Goal: Information Seeking & Learning: Learn about a topic

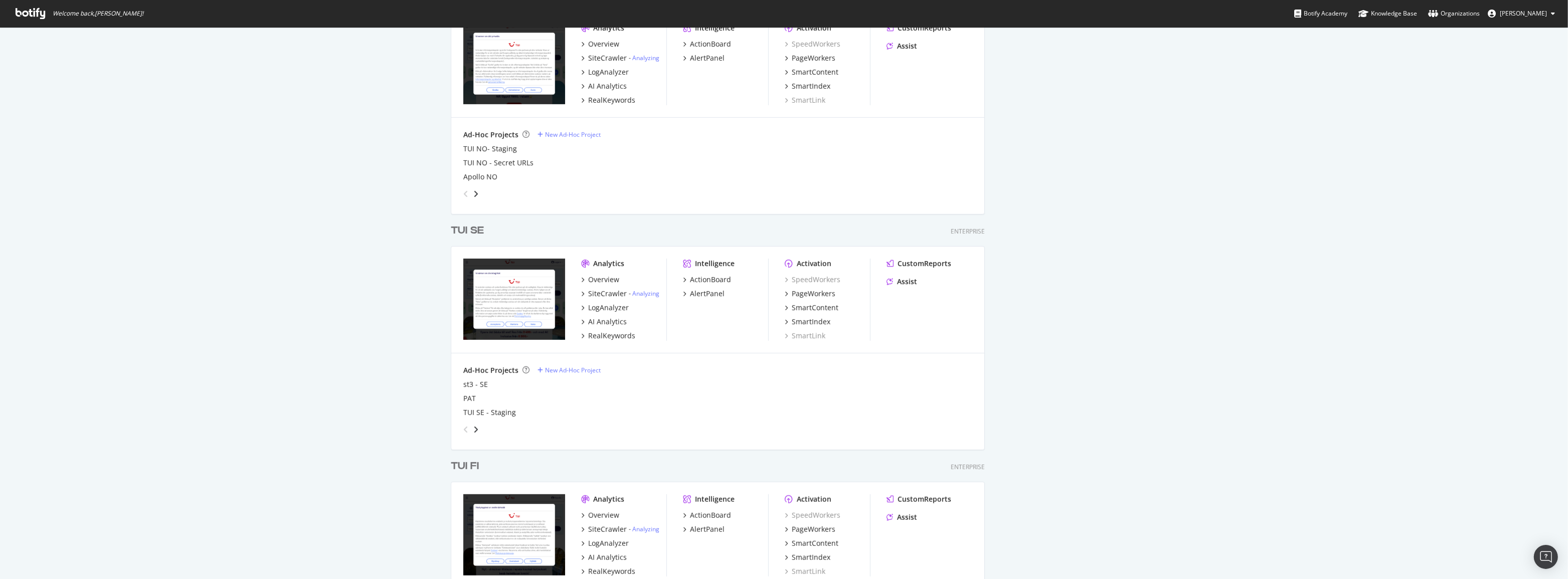
scroll to position [1003, 0]
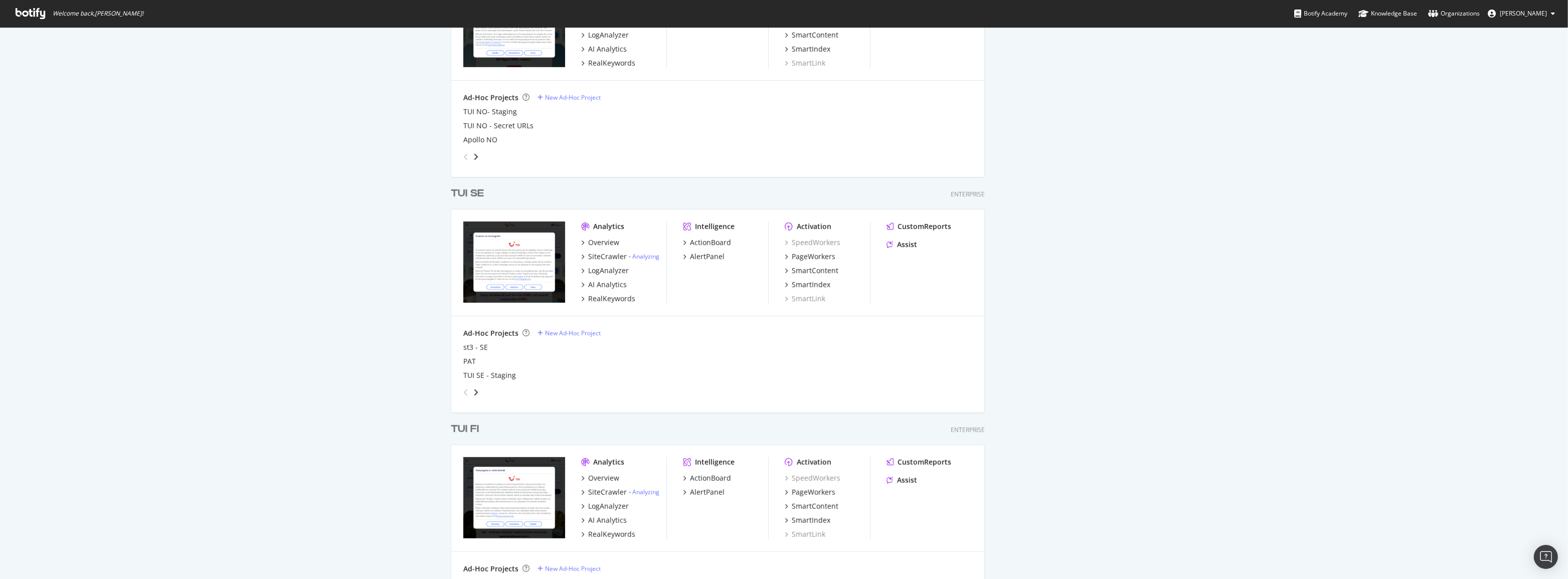
click at [460, 426] on div "TUI FI" at bounding box center [465, 430] width 28 height 15
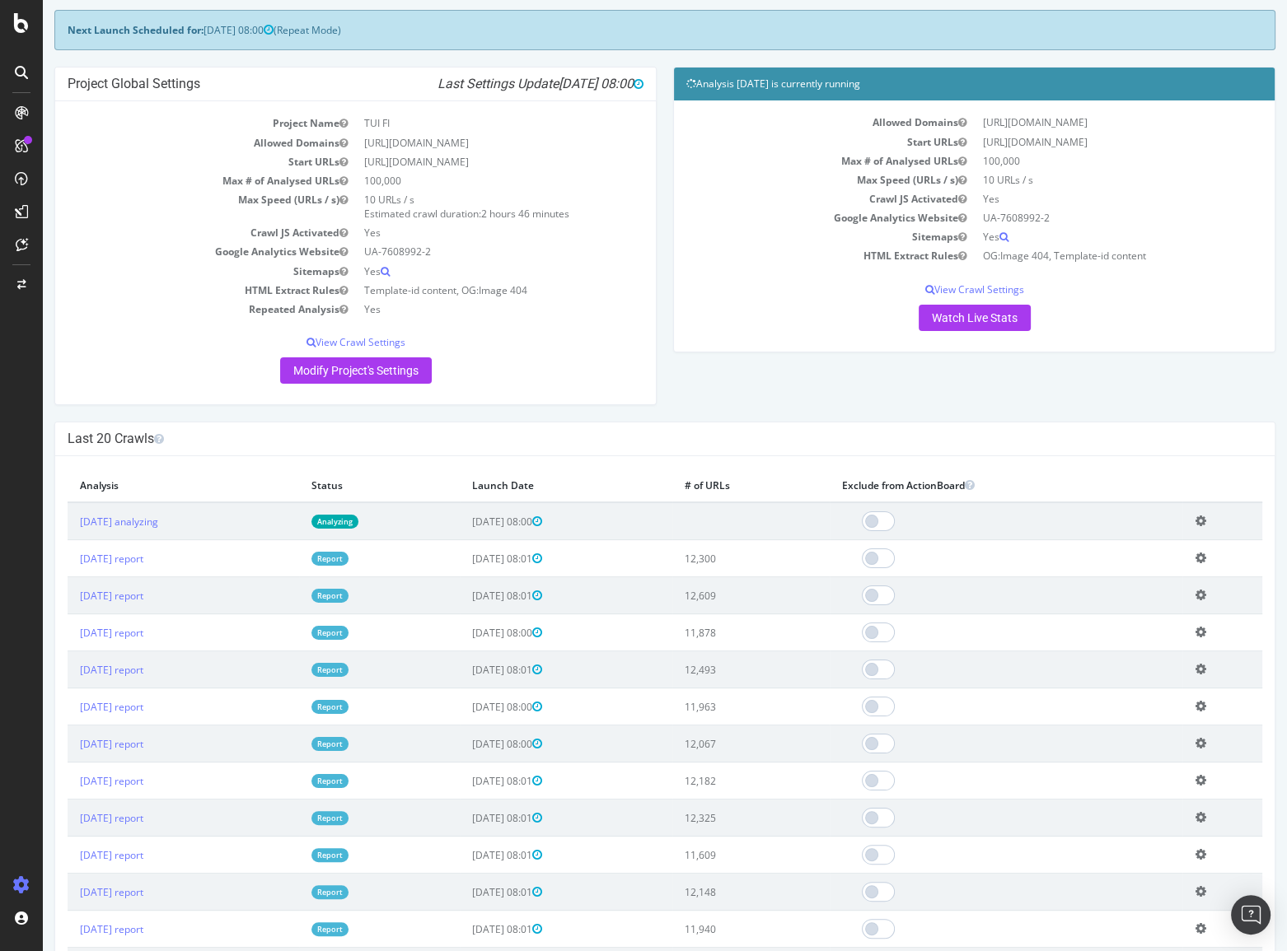
scroll to position [74, 0]
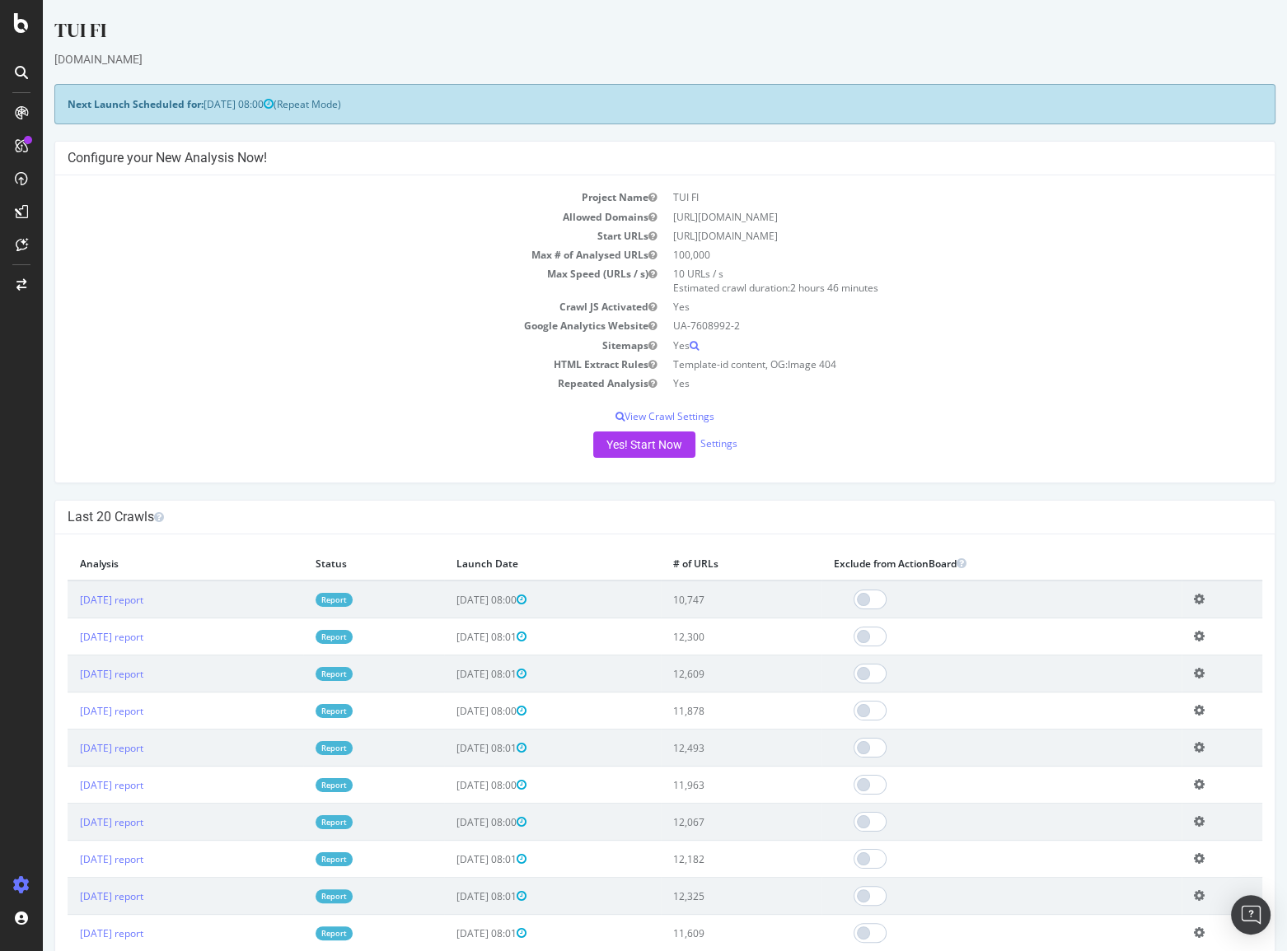
click at [353, 600] on link "Report" at bounding box center [334, 600] width 37 height 14
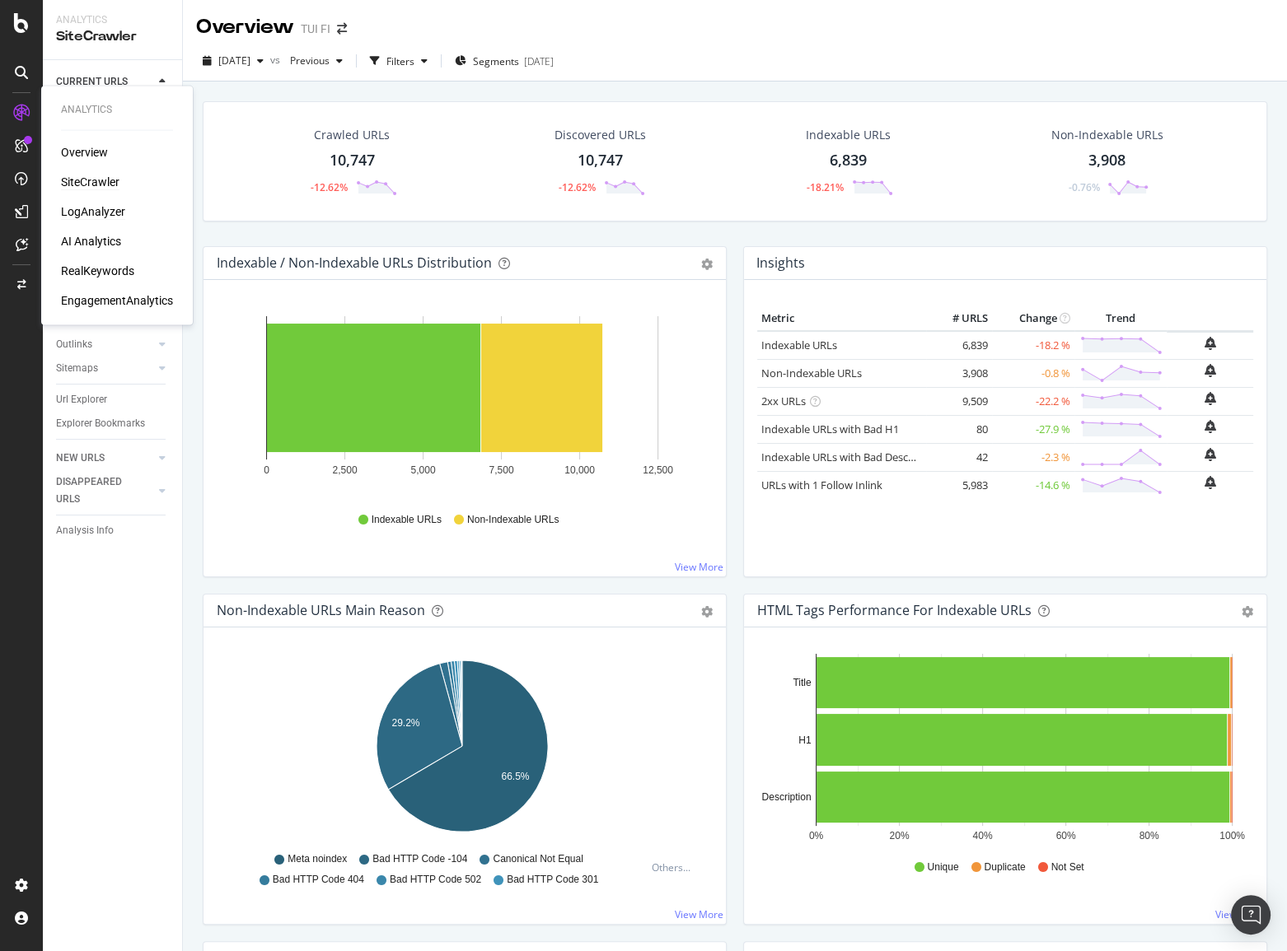
click at [91, 207] on div "LogAnalyzer" at bounding box center [93, 211] width 64 height 16
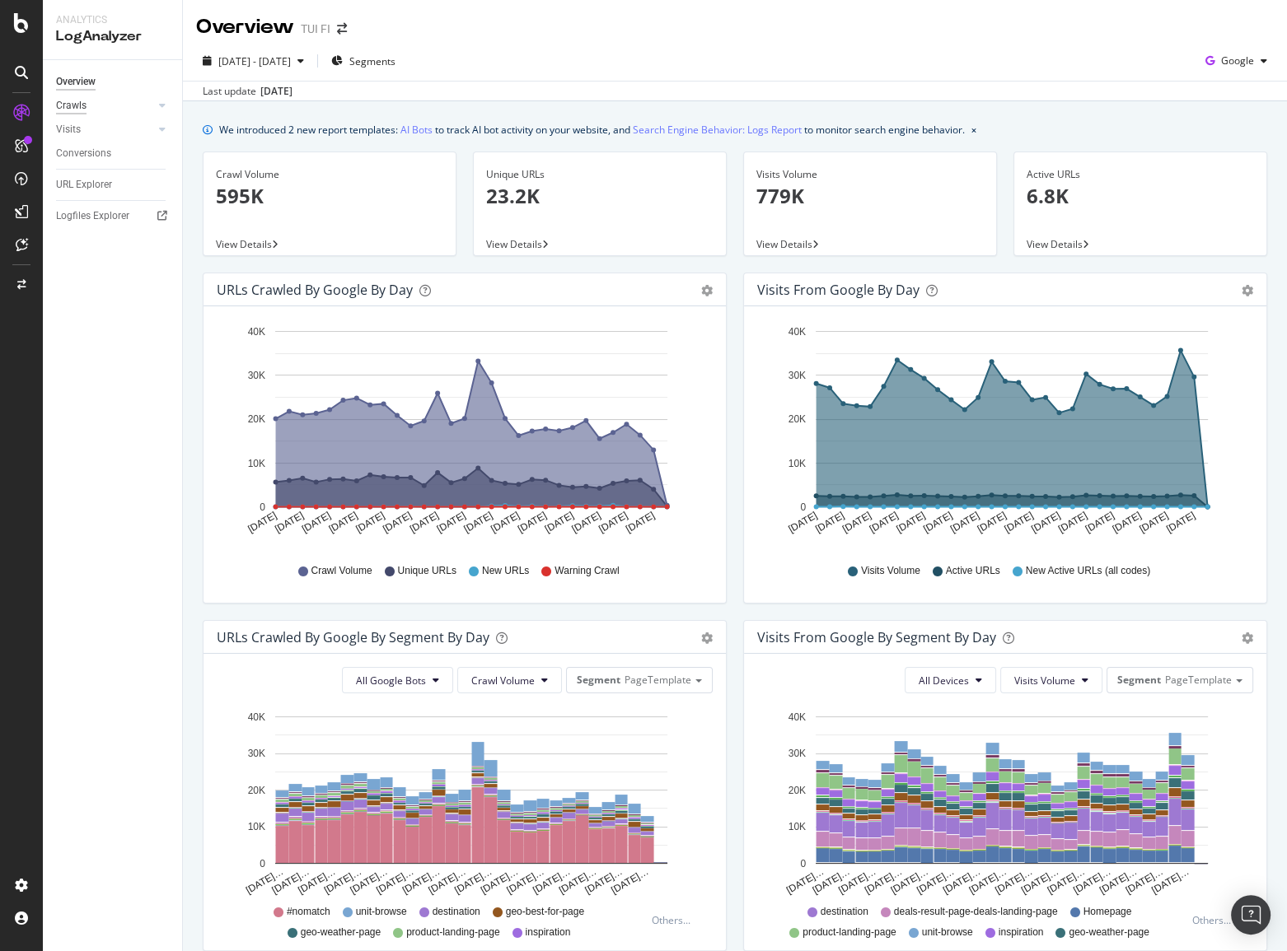
click at [73, 107] on div "Crawls" at bounding box center [71, 105] width 30 height 17
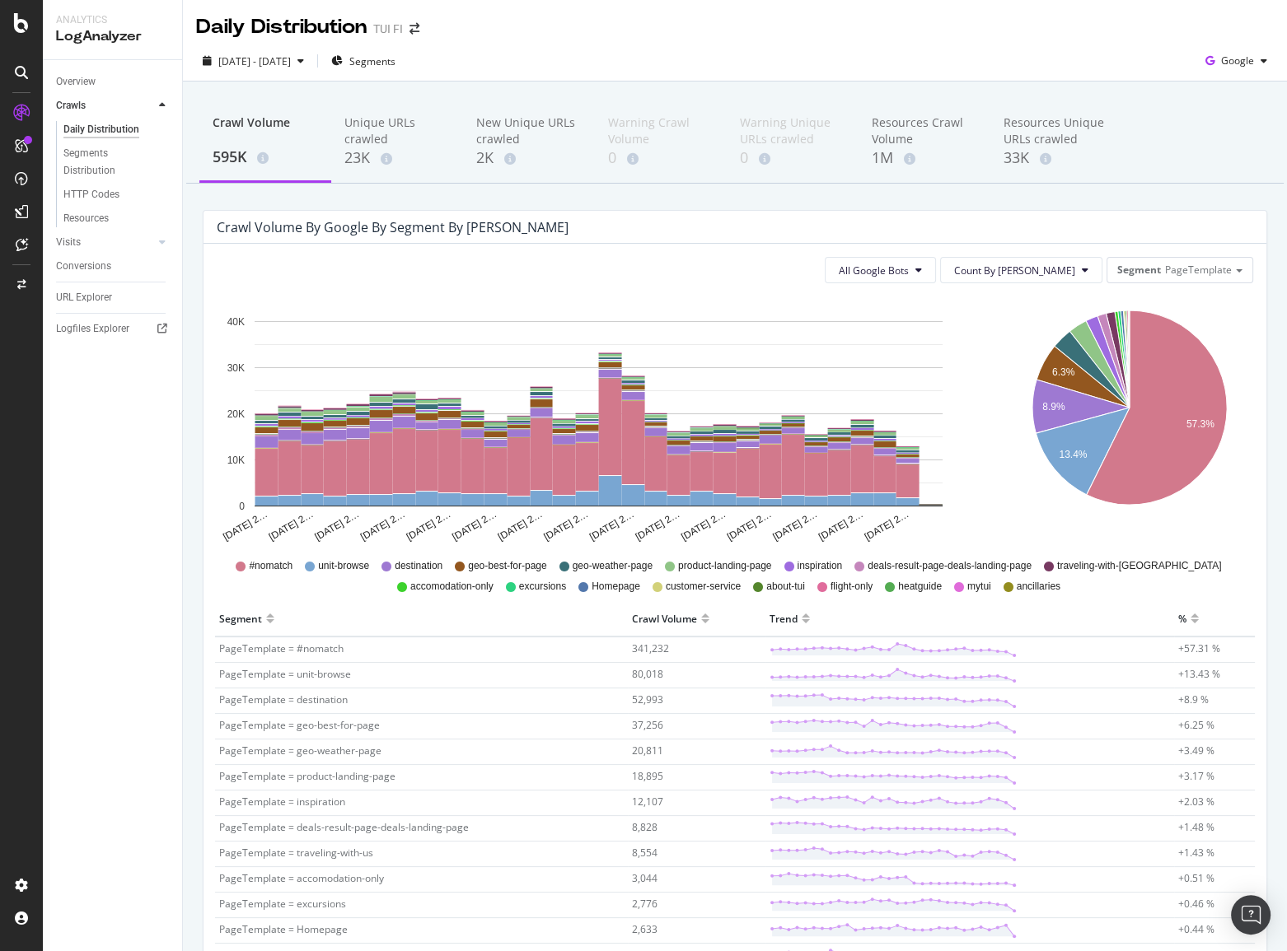
scroll to position [276, 0]
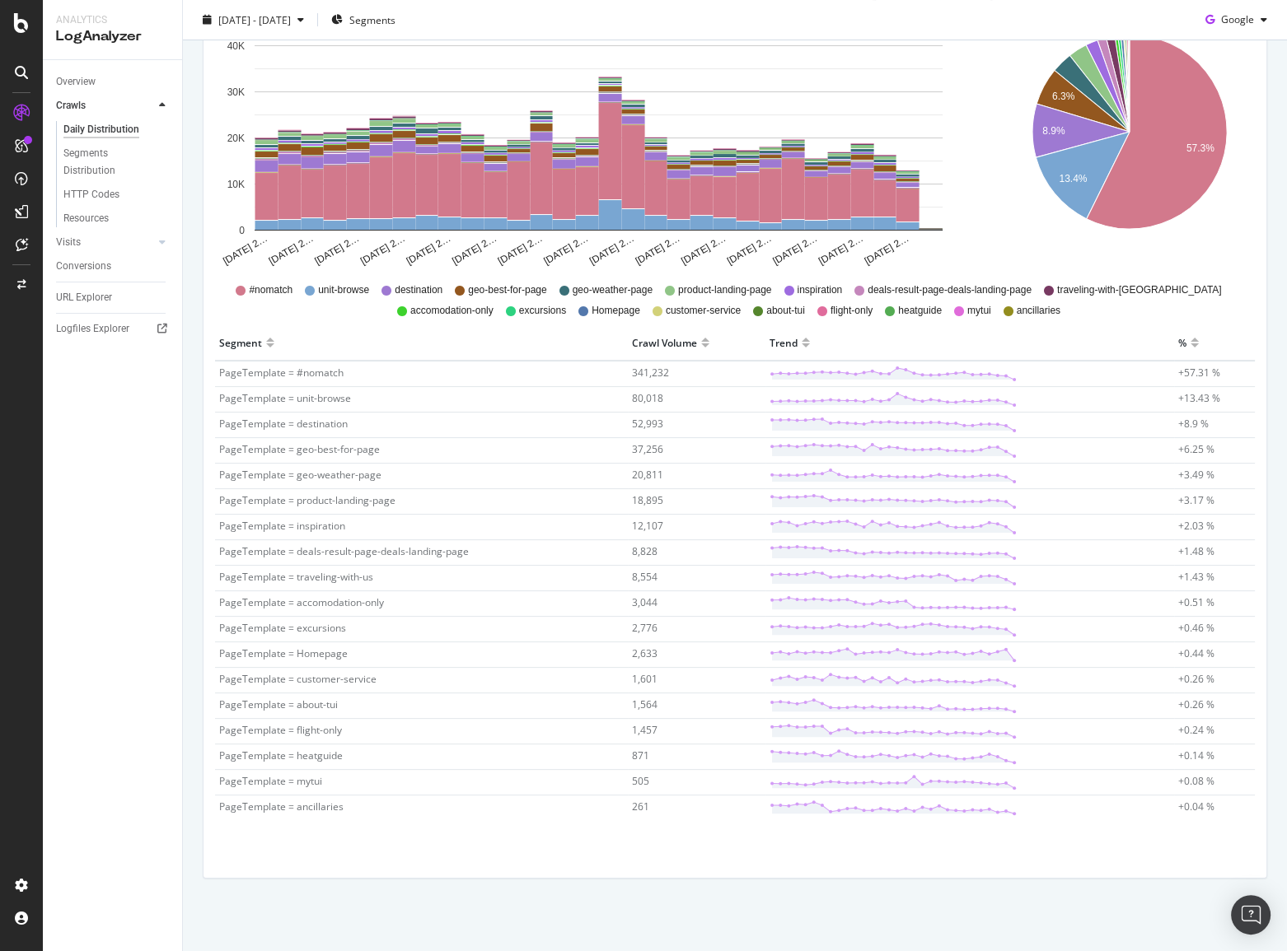
click at [338, 605] on span "PageTemplate = accomodation-only" at bounding box center [301, 603] width 165 height 14
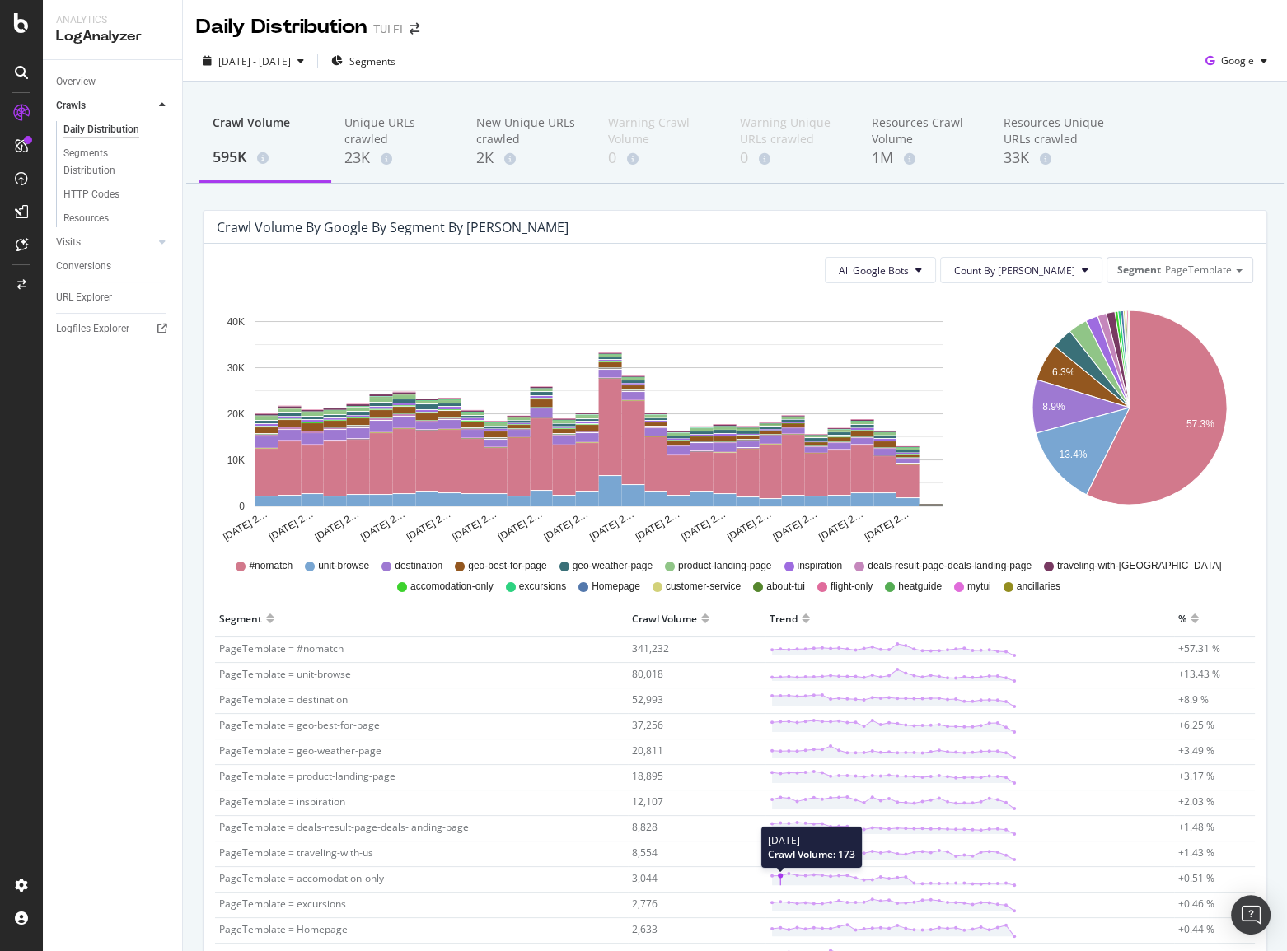
scroll to position [0, 0]
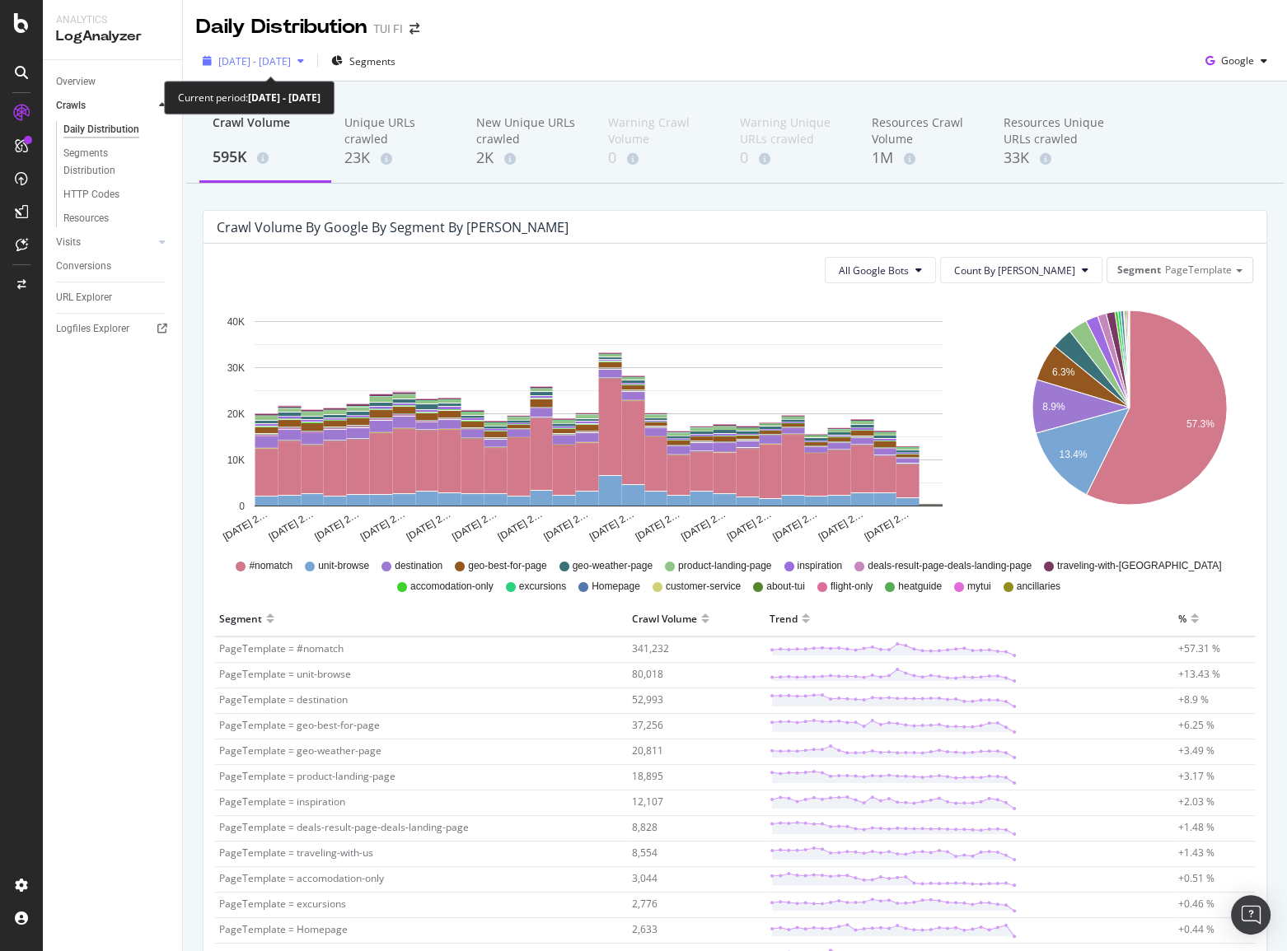
click at [304, 59] on icon "button" at bounding box center [300, 61] width 7 height 10
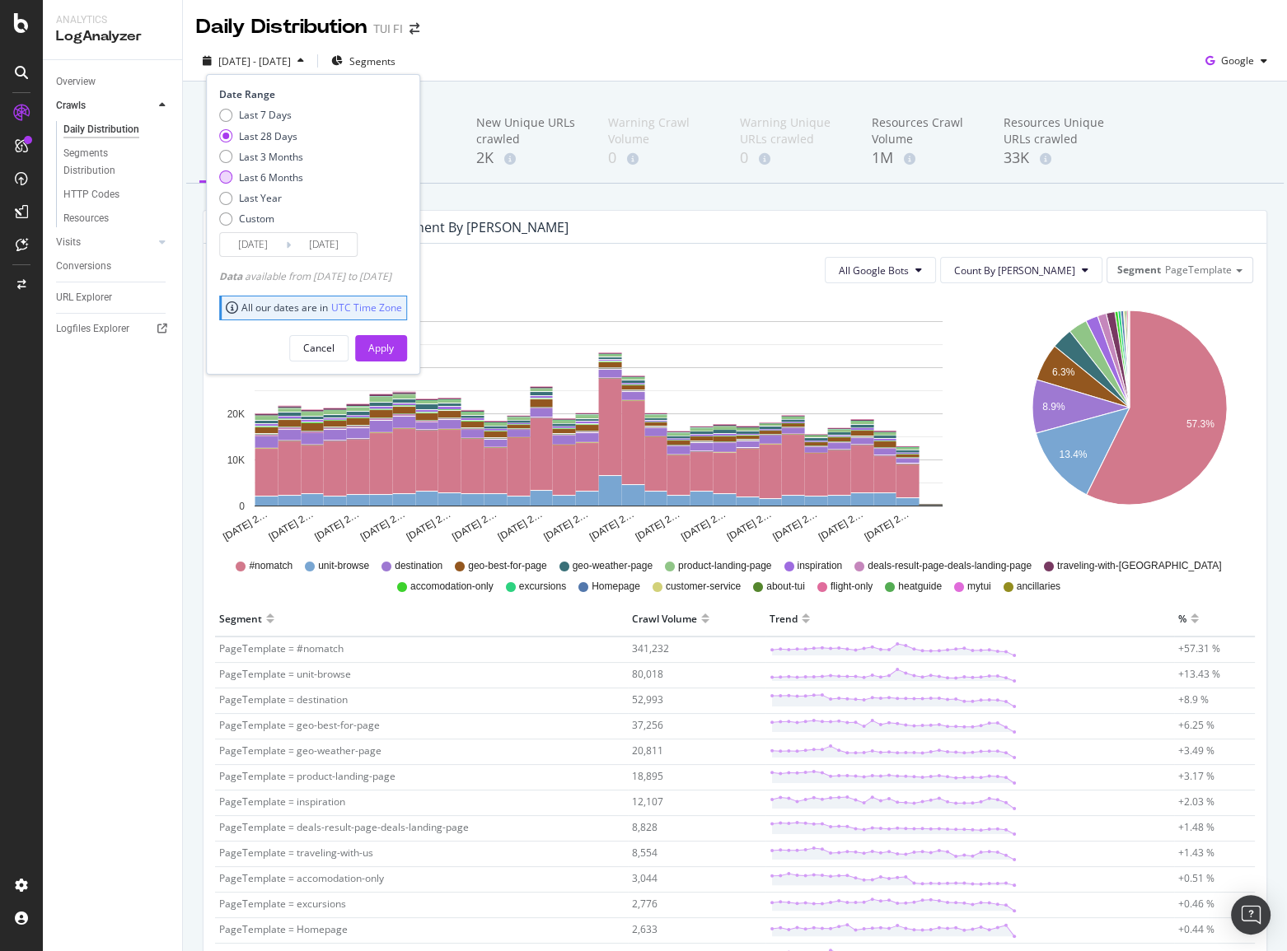
click at [288, 171] on div "Last 6 Months" at bounding box center [271, 178] width 64 height 14
type input "[DATE]"
click at [407, 351] on button "Apply" at bounding box center [381, 348] width 52 height 26
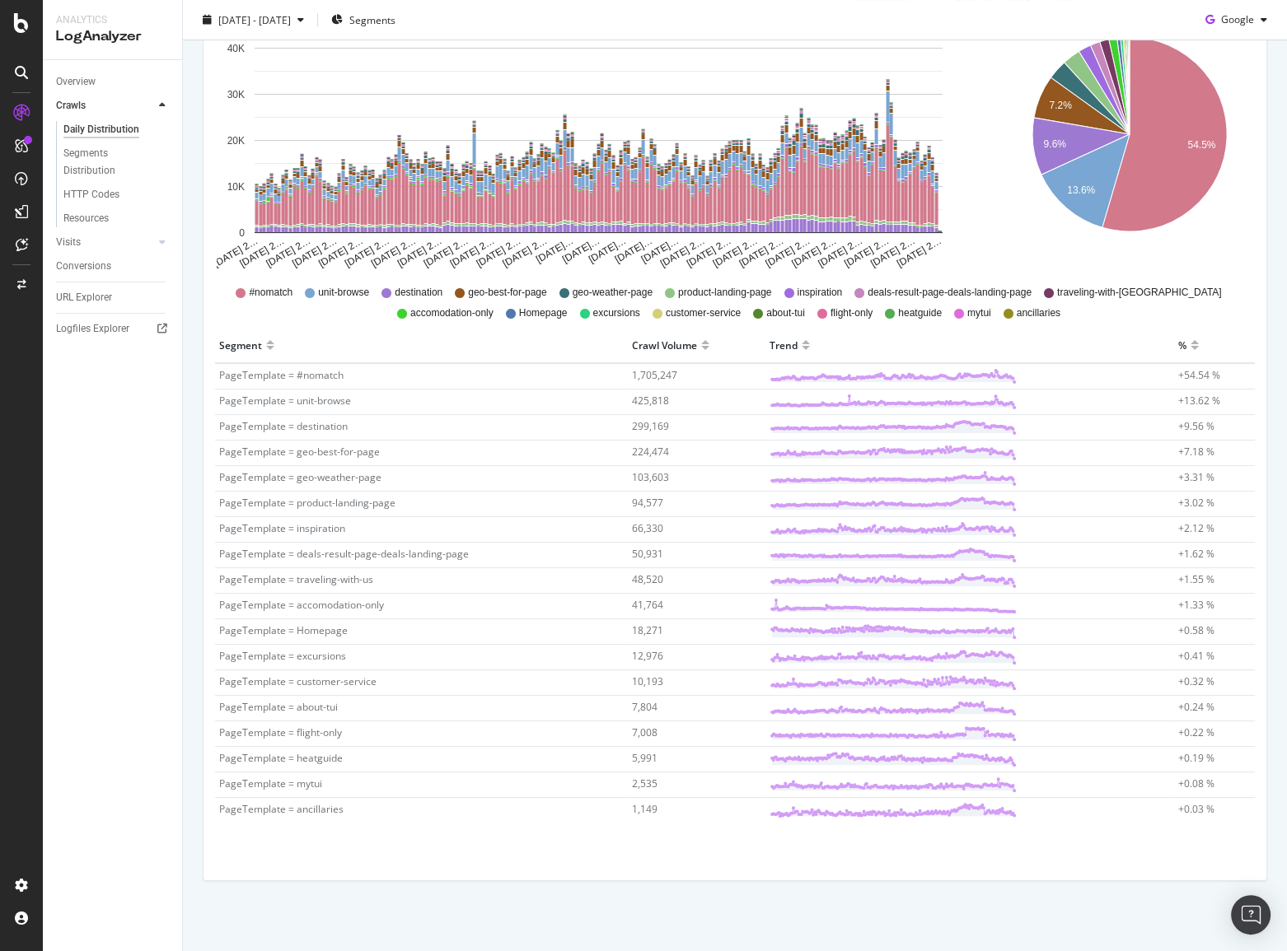
scroll to position [276, 0]
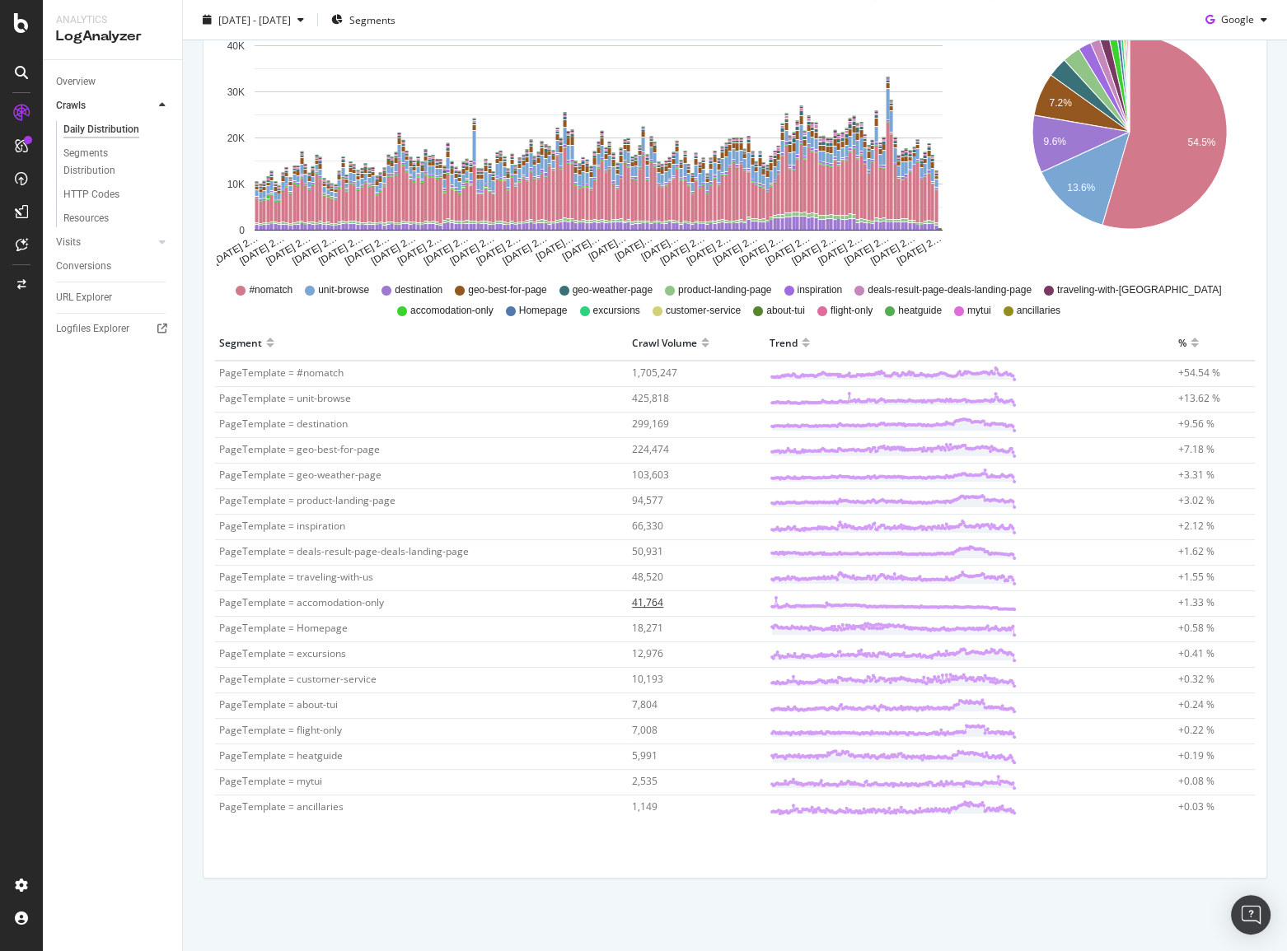
click at [641, 601] on span "41,764" at bounding box center [647, 603] width 31 height 14
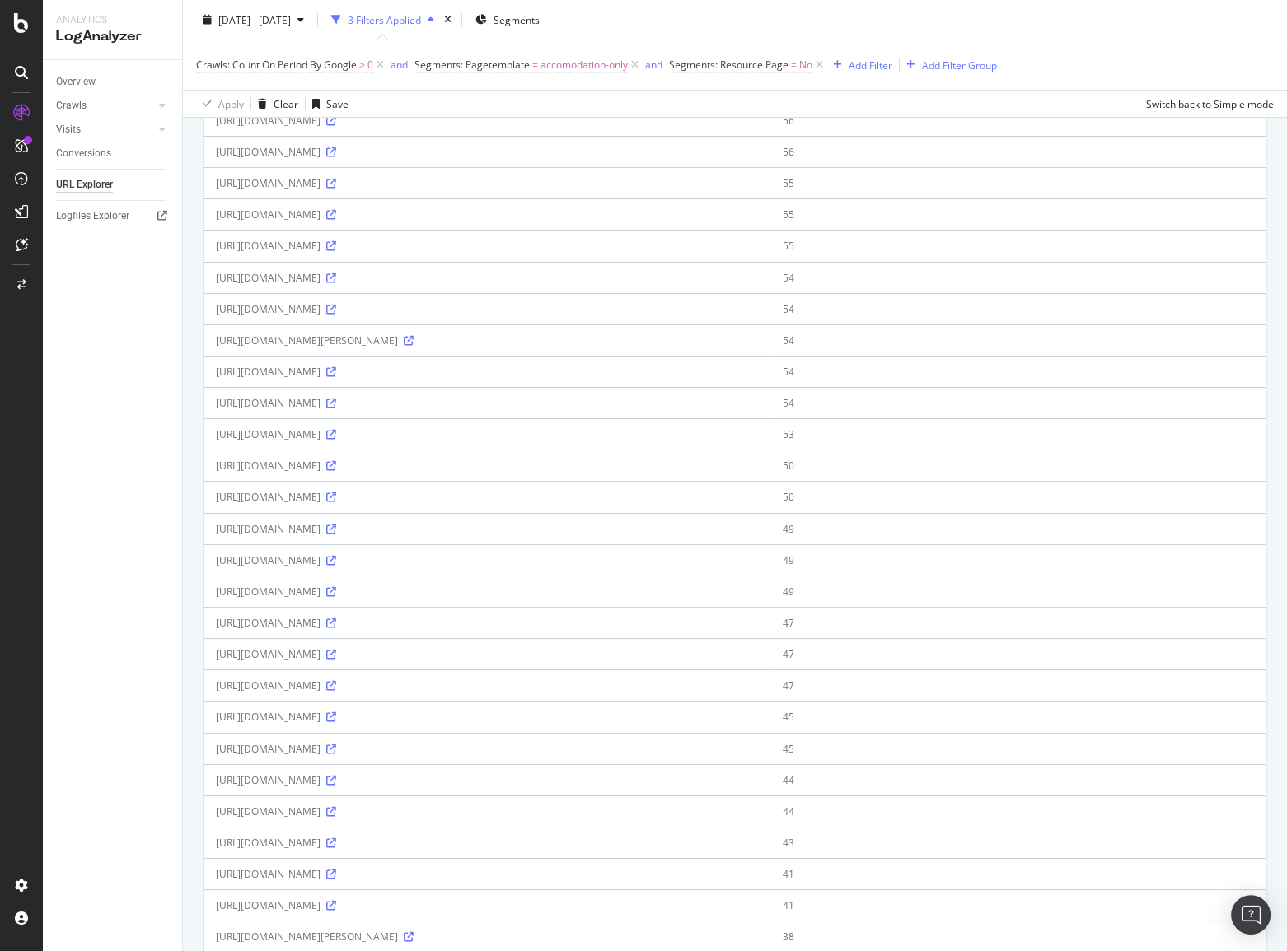
scroll to position [1001, 0]
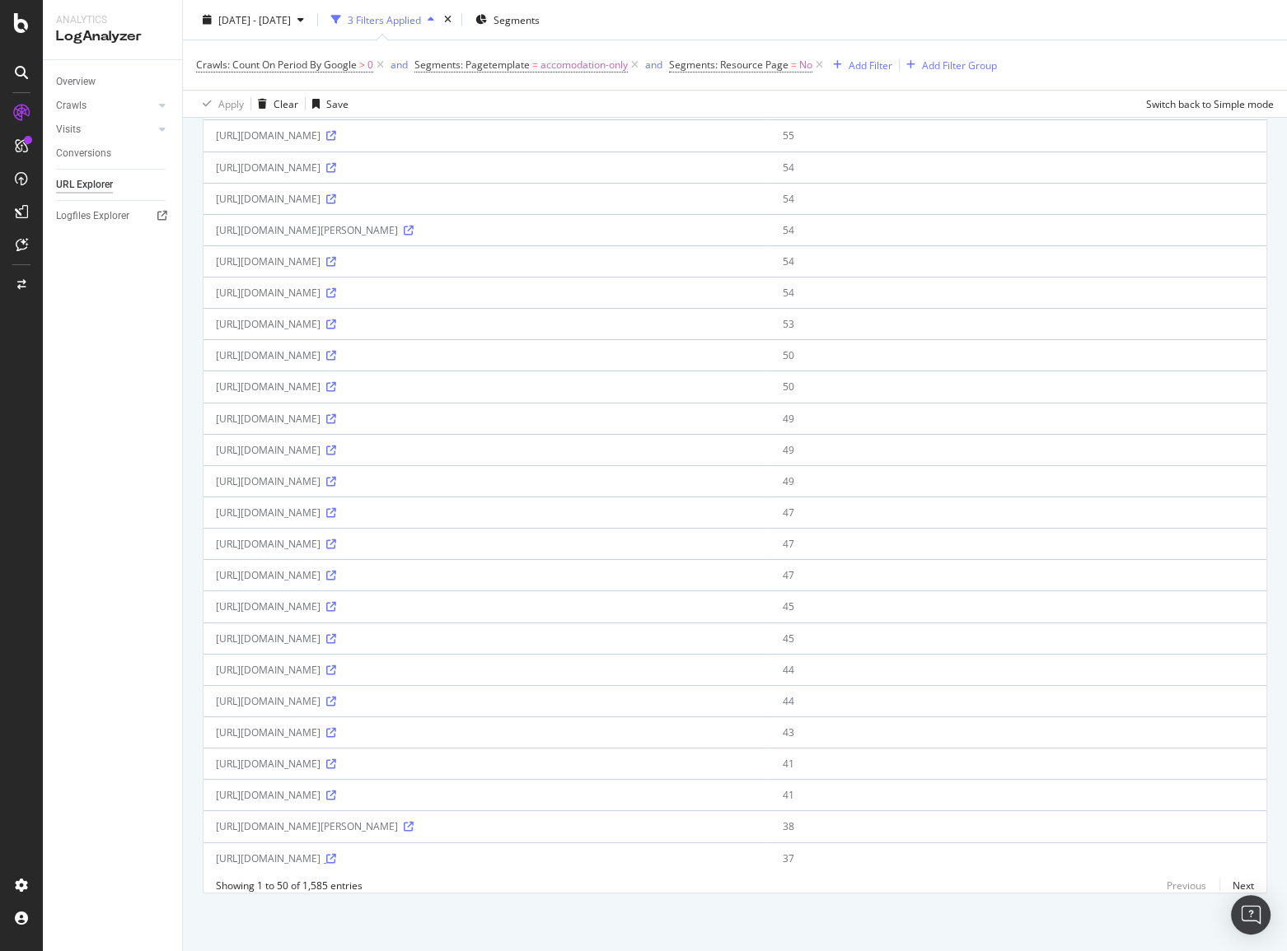
click at [336, 854] on icon at bounding box center [331, 859] width 10 height 10
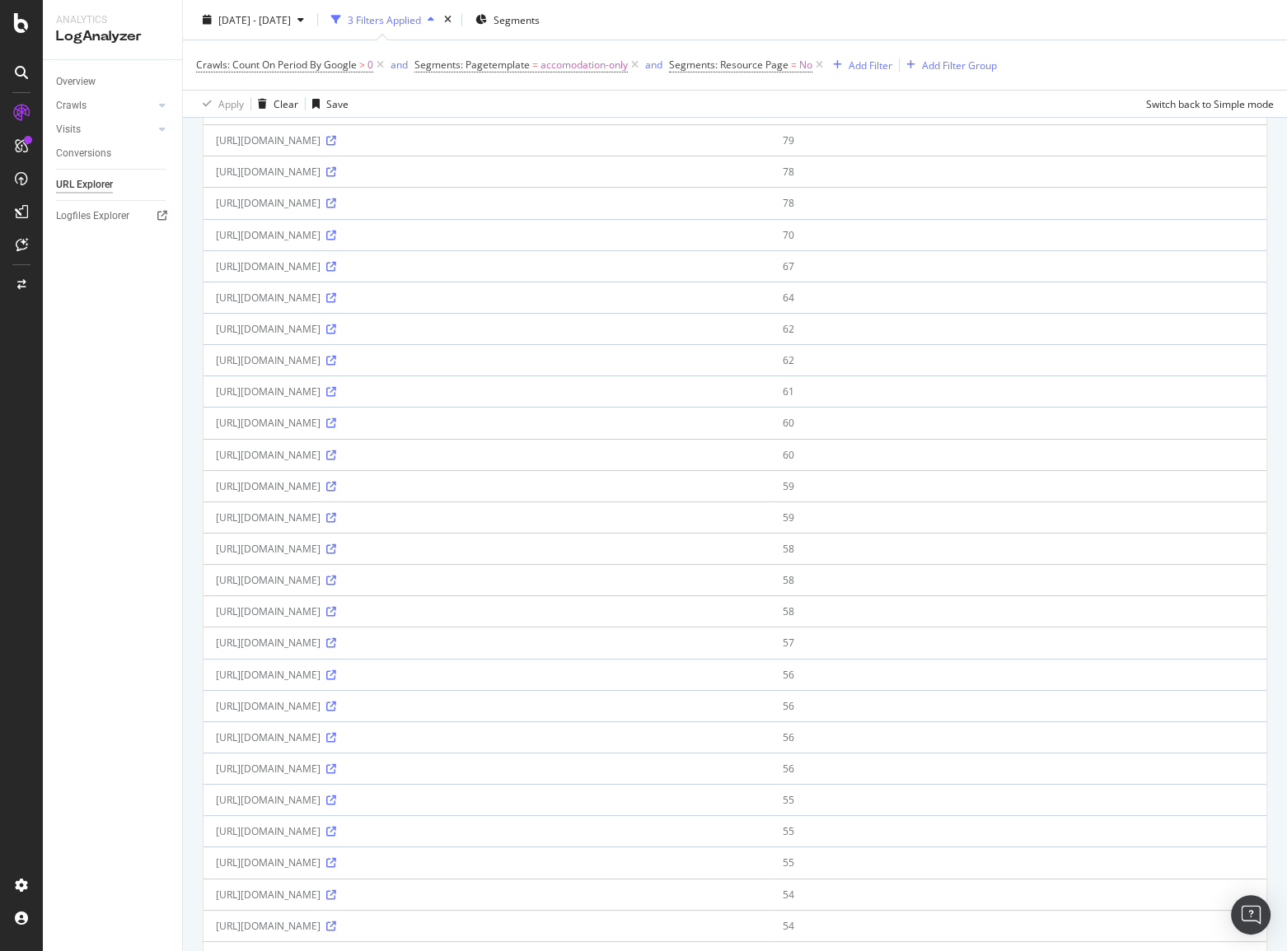
scroll to position [0, 0]
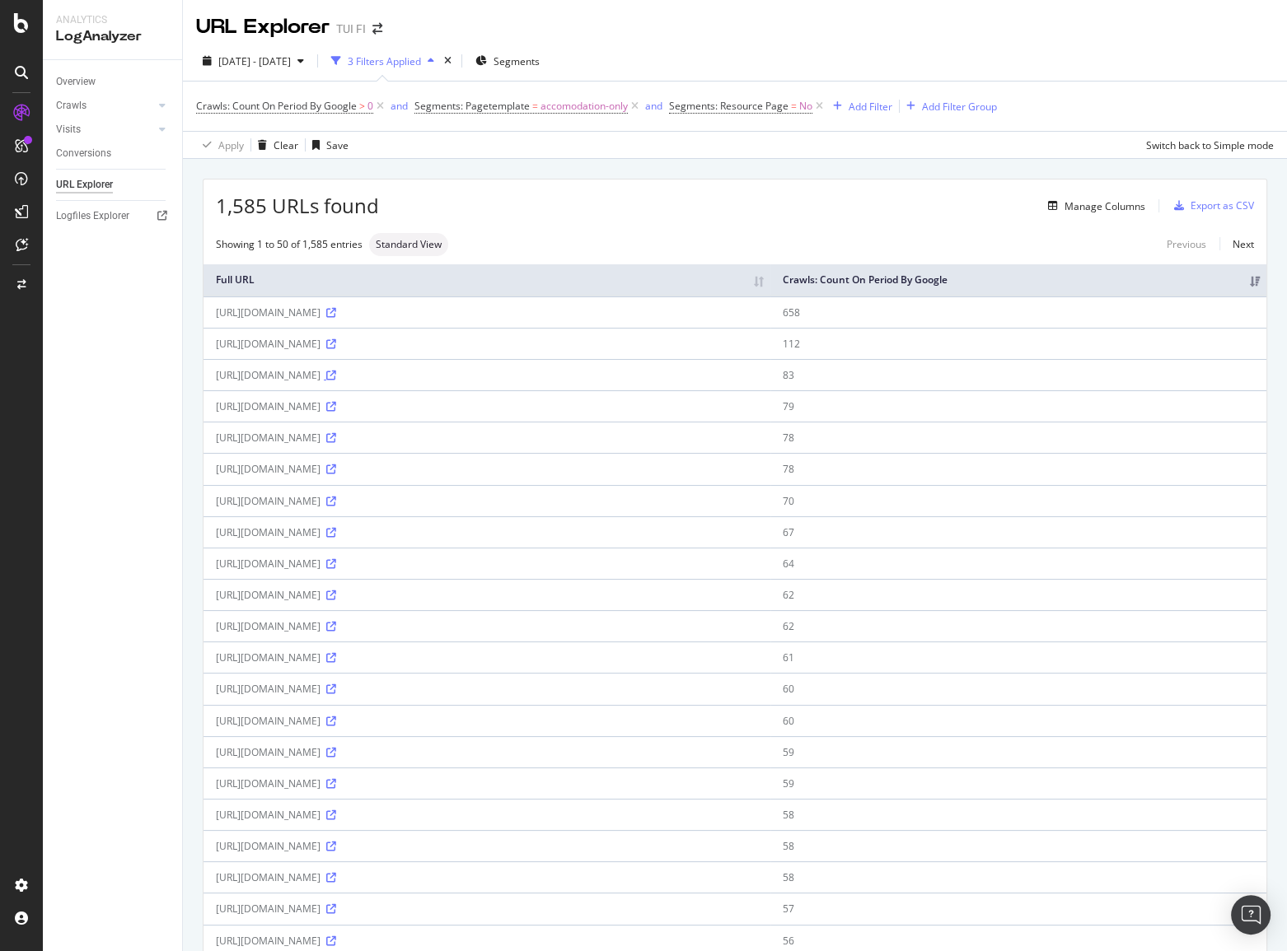
click at [336, 376] on icon at bounding box center [331, 376] width 10 height 10
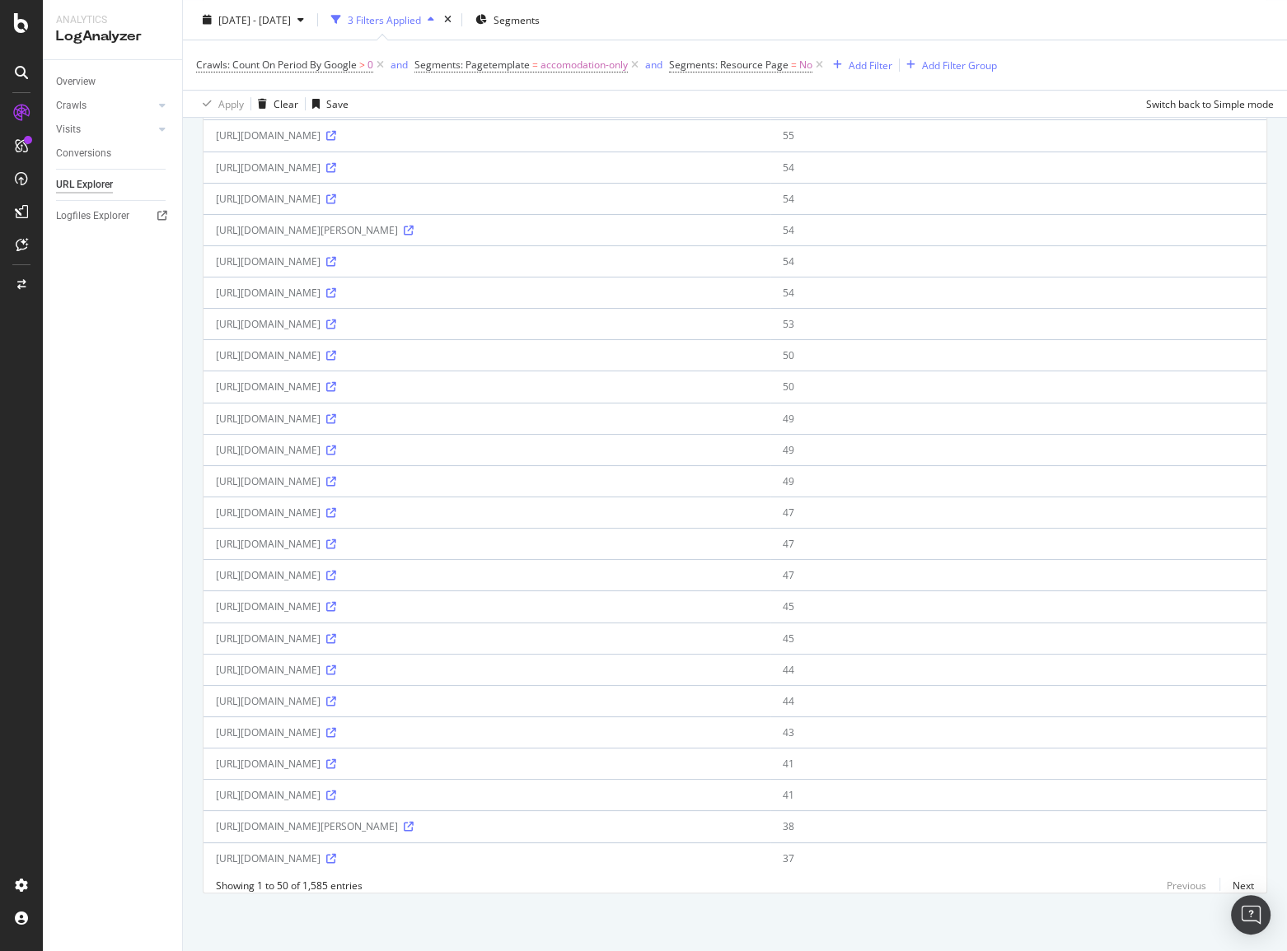
scroll to position [1001, 0]
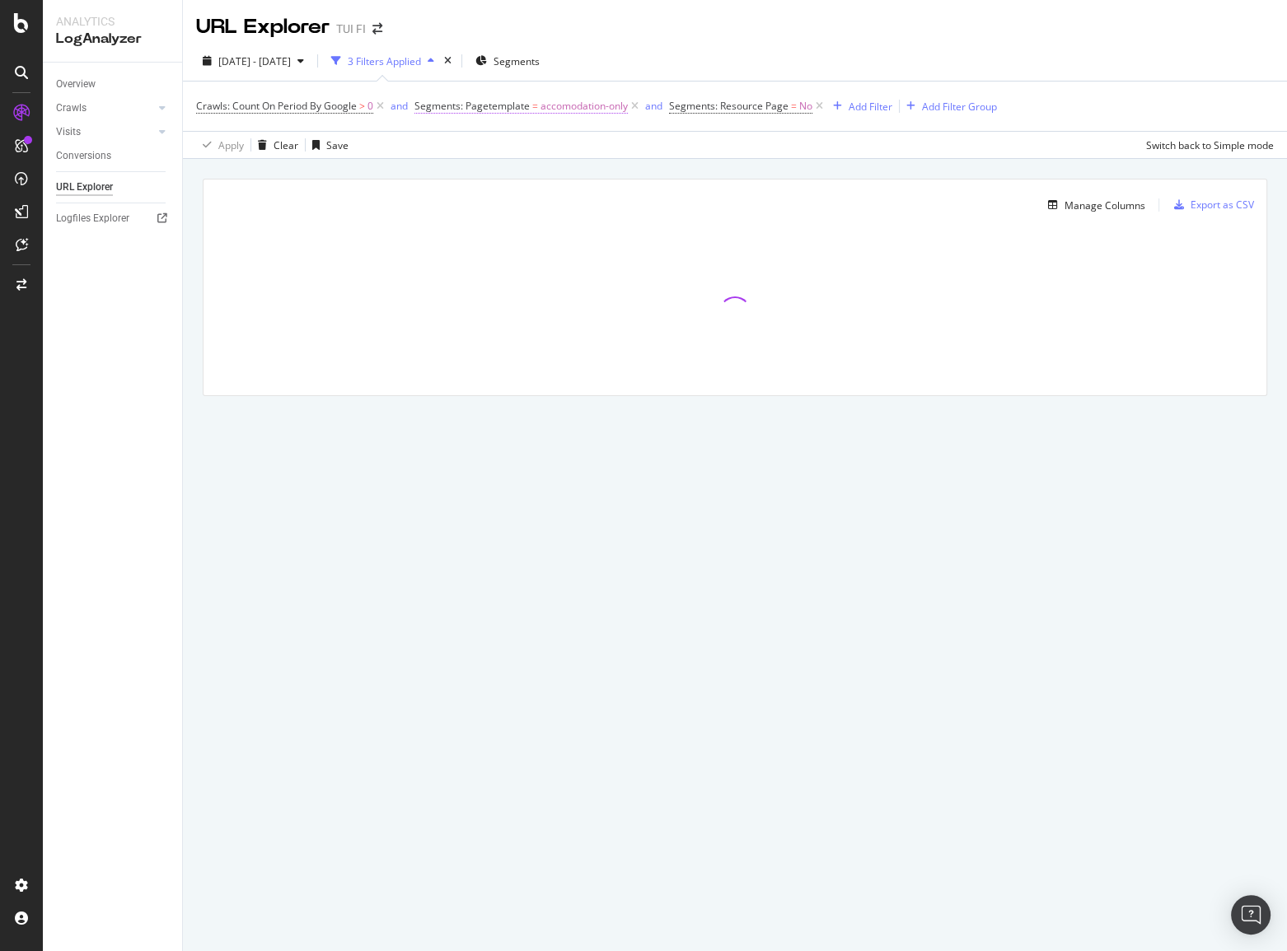
click at [582, 108] on span "accomodation-only" at bounding box center [583, 106] width 87 height 23
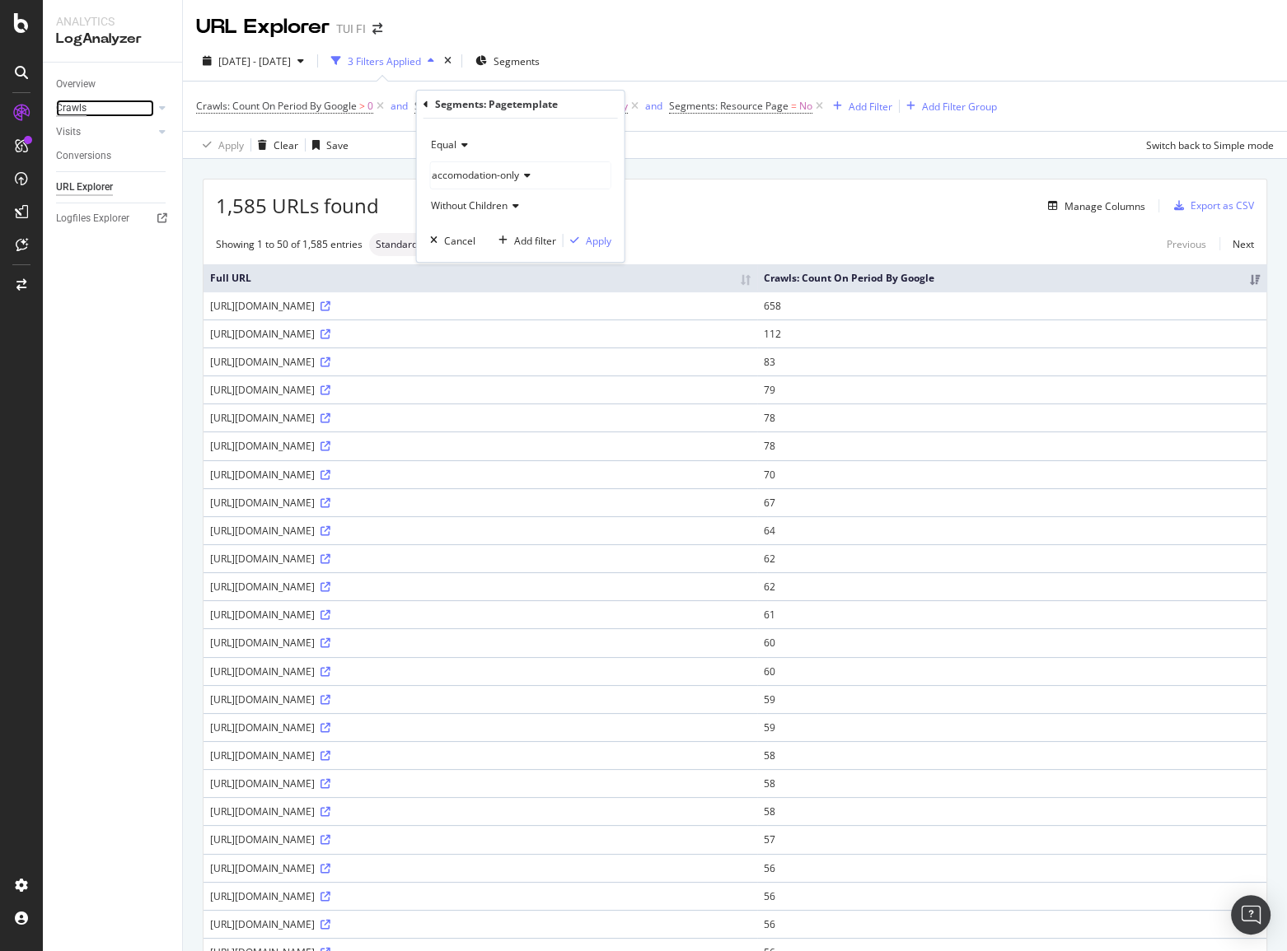
click at [75, 106] on div "Crawls" at bounding box center [71, 108] width 30 height 17
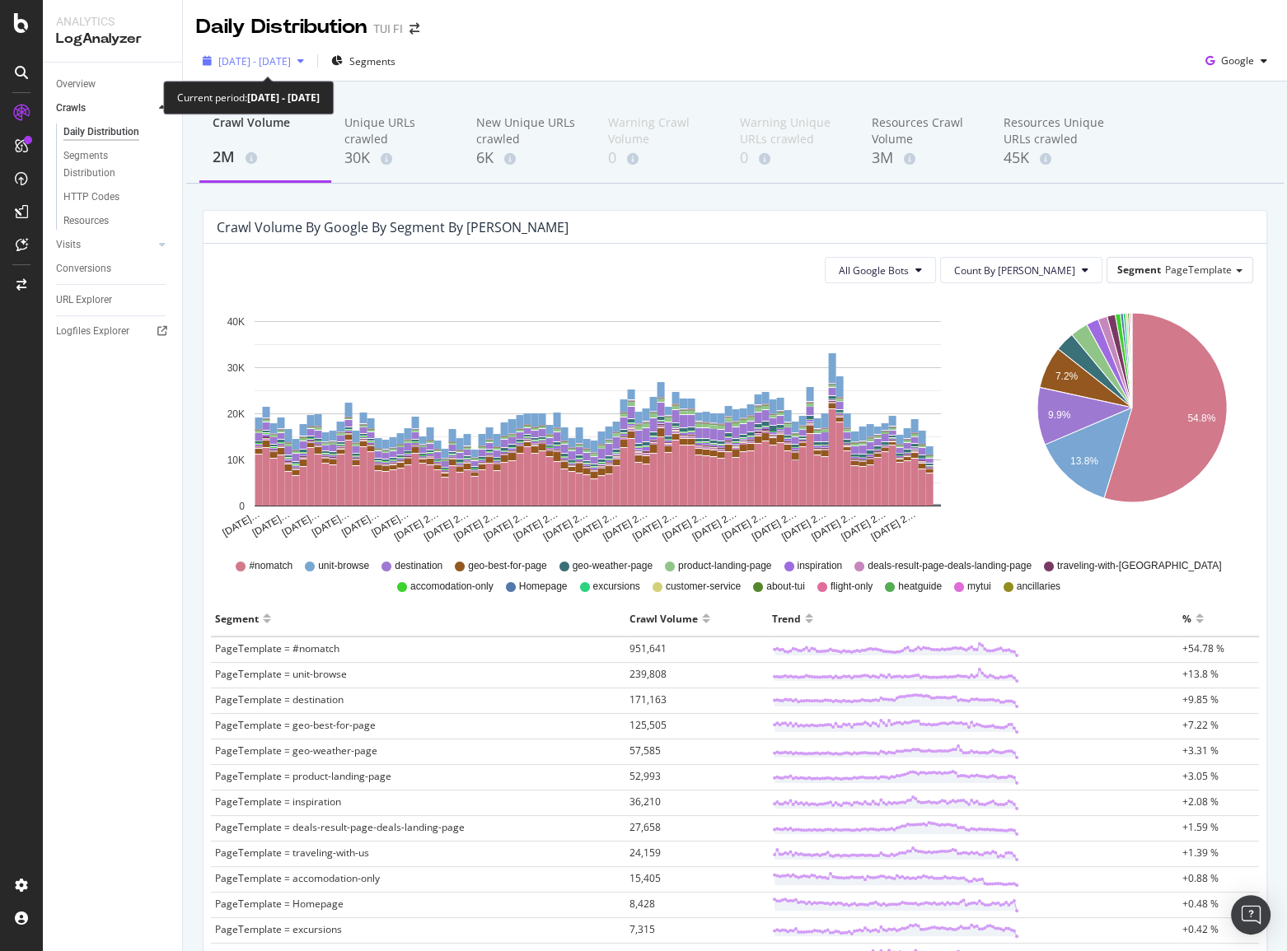
click at [304, 56] on icon "button" at bounding box center [300, 61] width 7 height 10
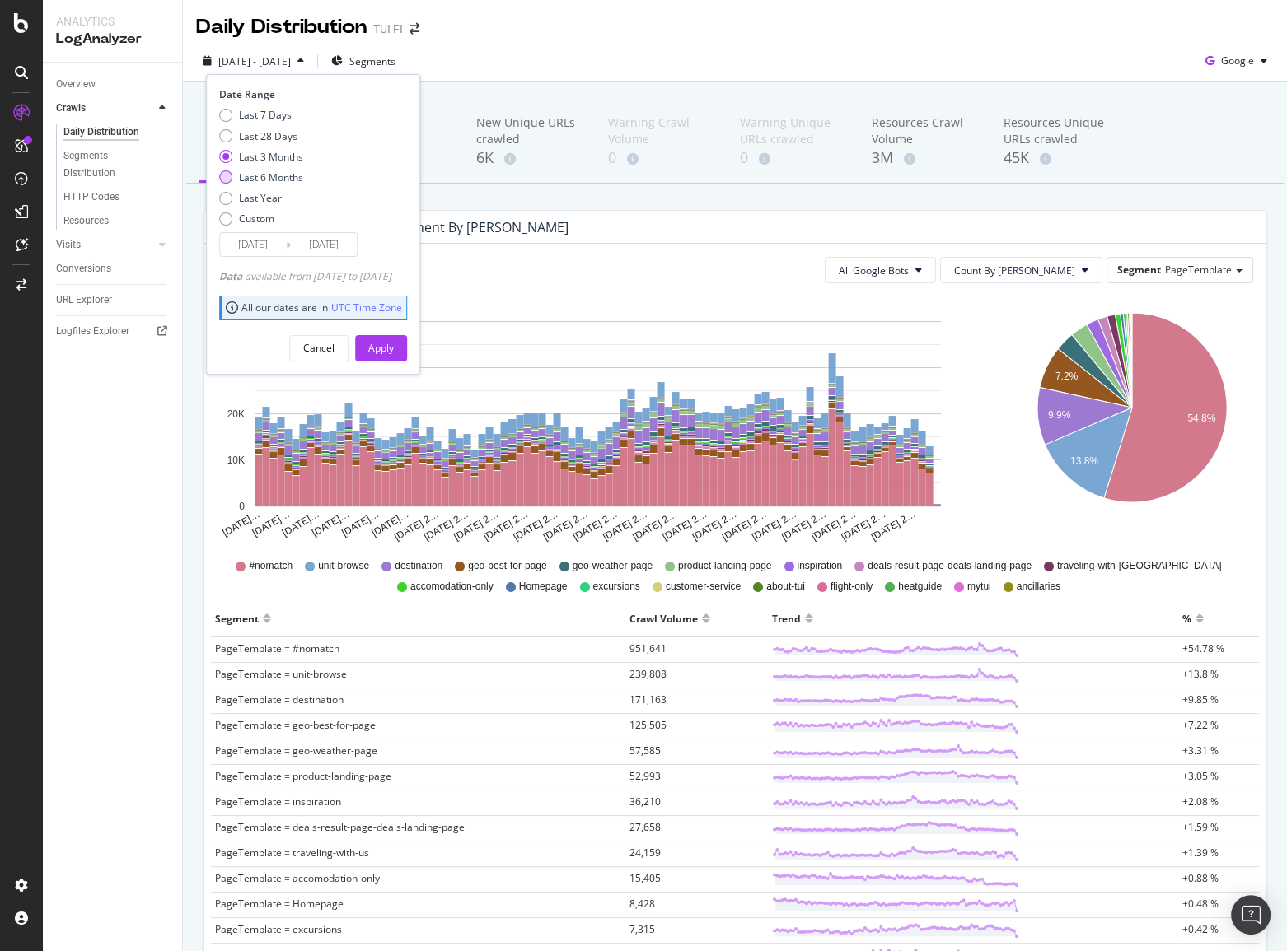
click at [282, 178] on div "Last 6 Months" at bounding box center [271, 178] width 64 height 14
type input "[DATE]"
click at [394, 341] on div "Apply" at bounding box center [381, 348] width 26 height 14
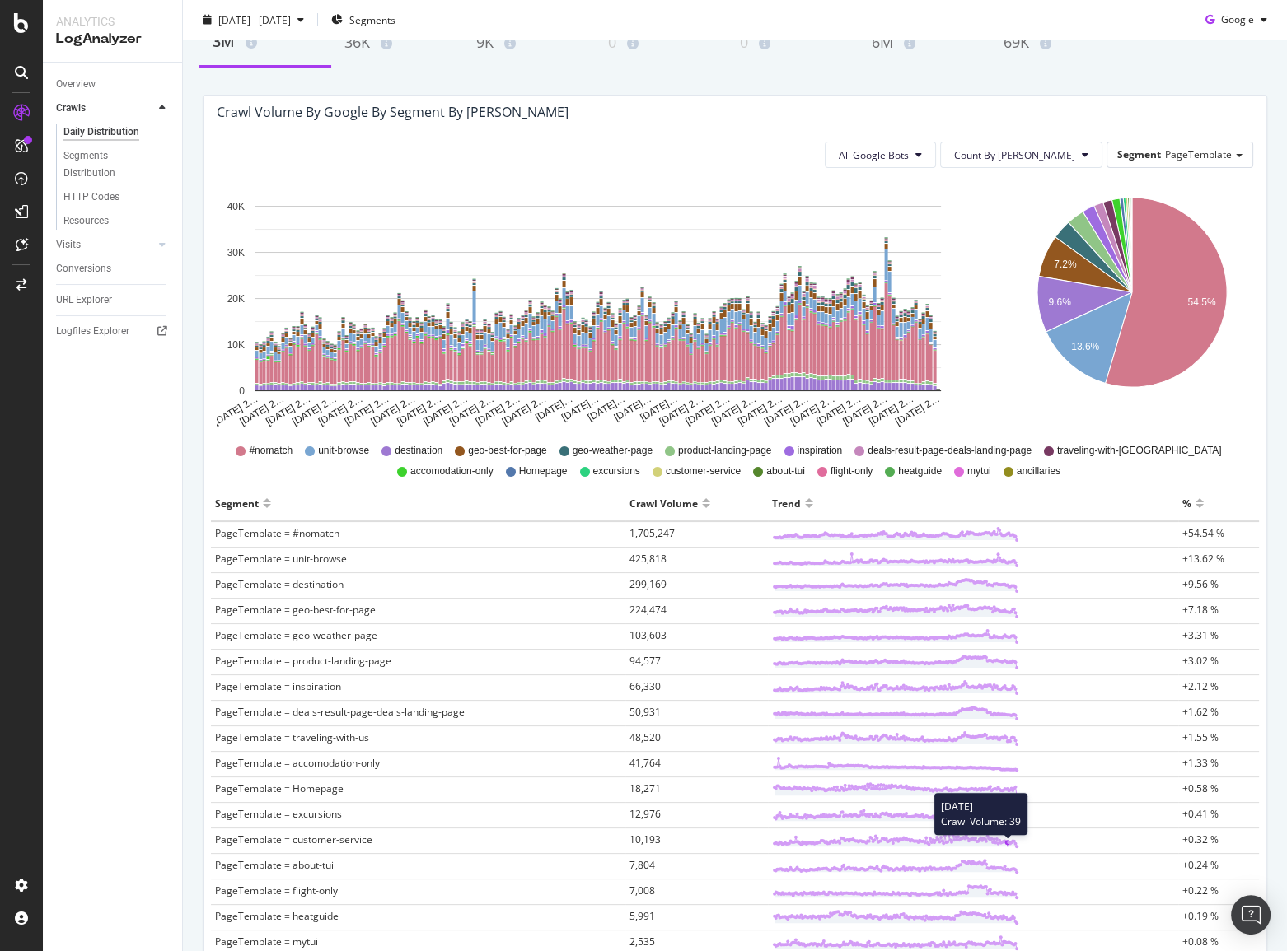
scroll to position [149, 0]
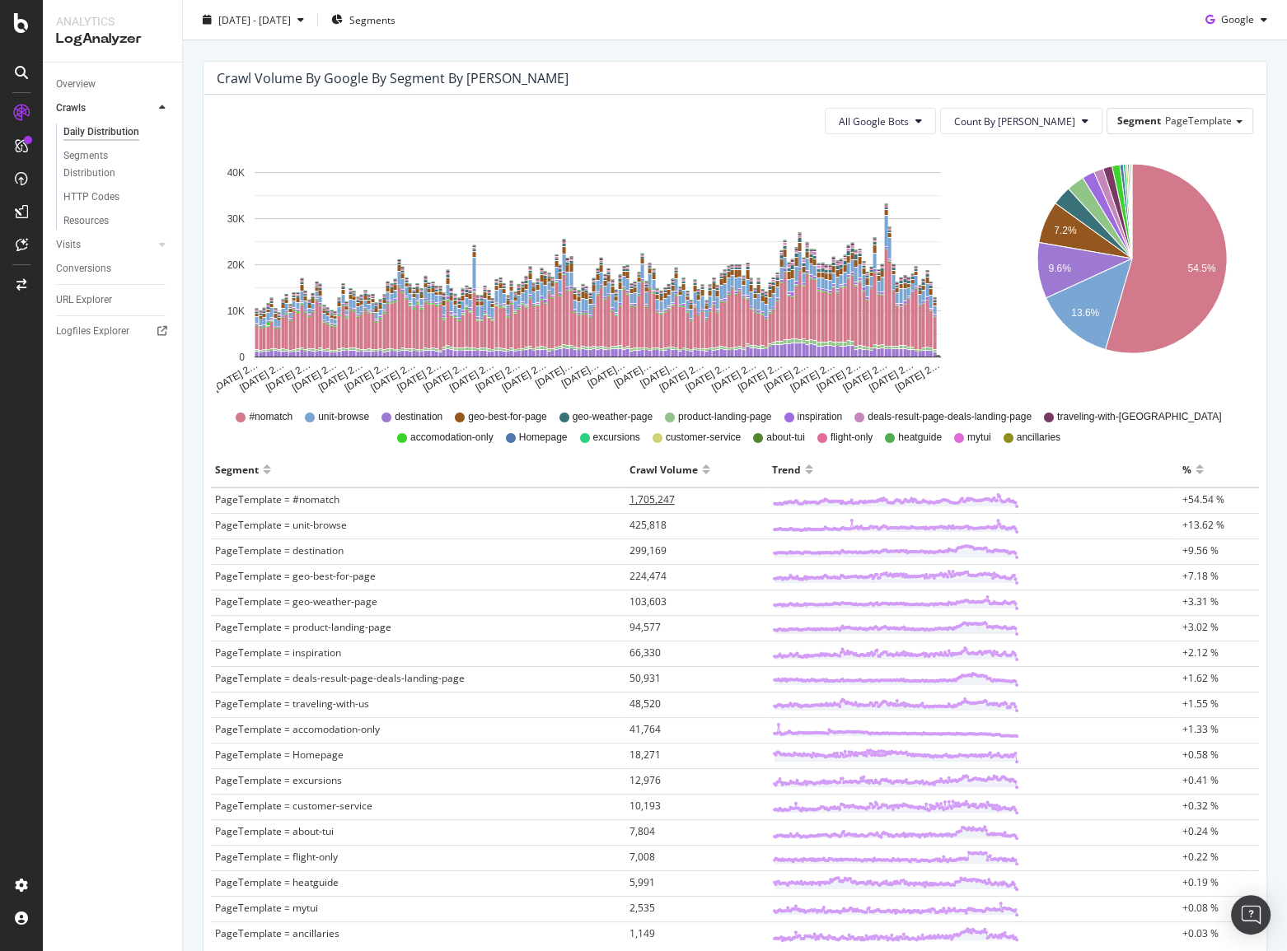
click at [641, 505] on td "1,705,247" at bounding box center [696, 501] width 143 height 26
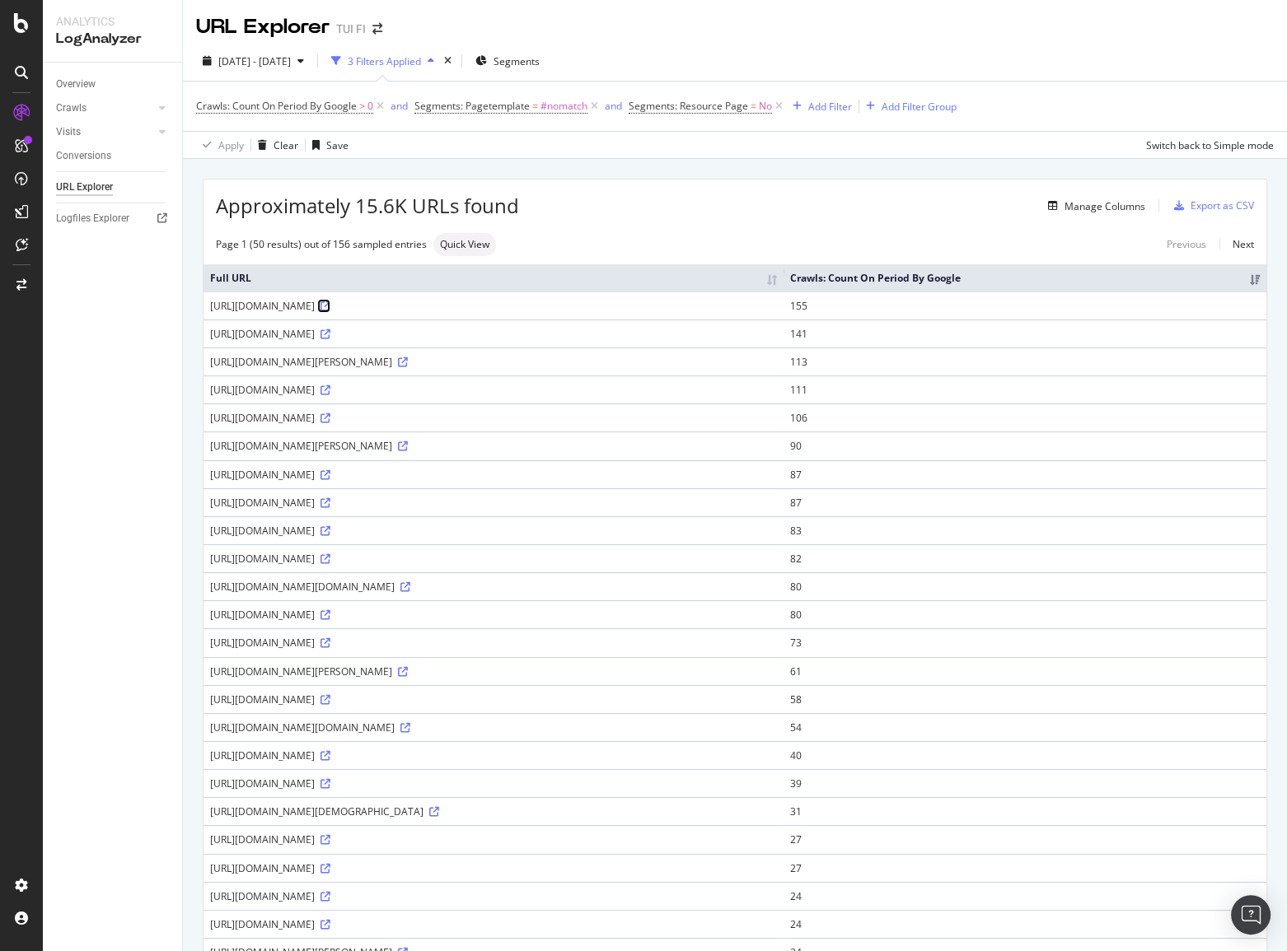
click at [330, 303] on icon at bounding box center [325, 307] width 10 height 10
click at [408, 364] on icon at bounding box center [403, 363] width 10 height 10
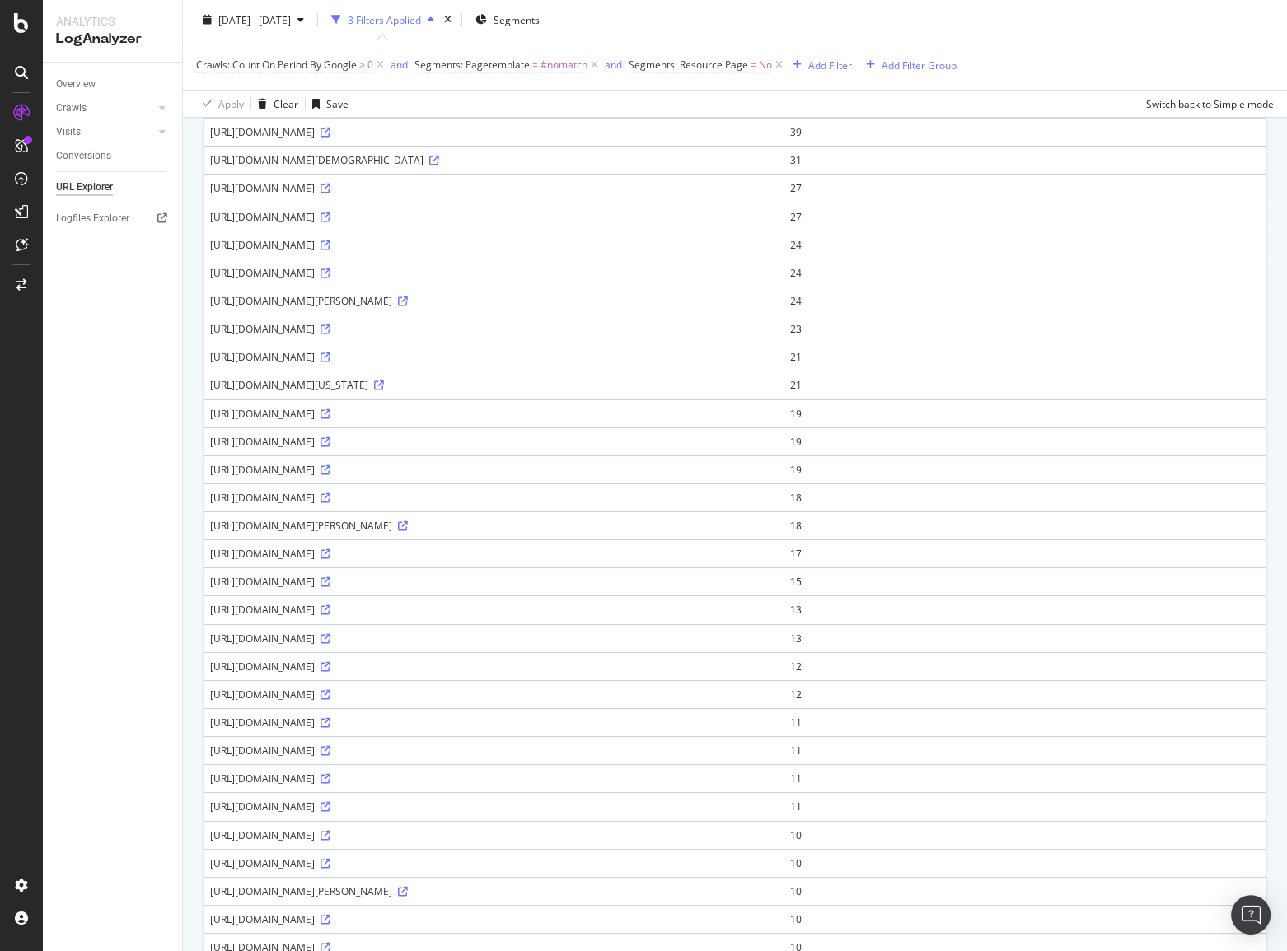
scroll to position [749, 0]
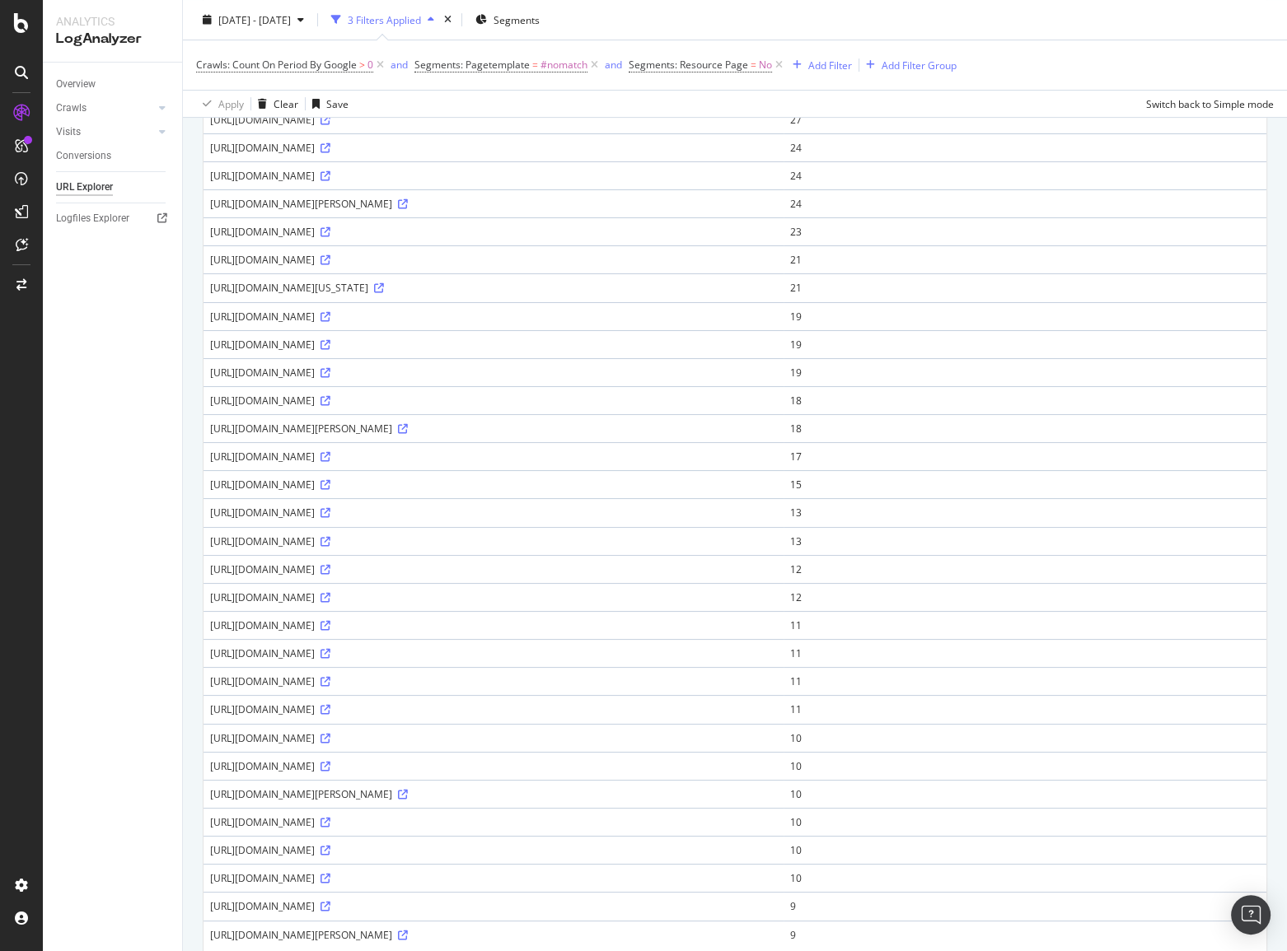
drag, startPoint x: 419, startPoint y: 620, endPoint x: 474, endPoint y: 622, distance: 54.4
click at [474, 622] on div "https://www.tui.fi/matkat/sri-lanka/ahungalla/places-to-go/" at bounding box center [493, 626] width 567 height 14
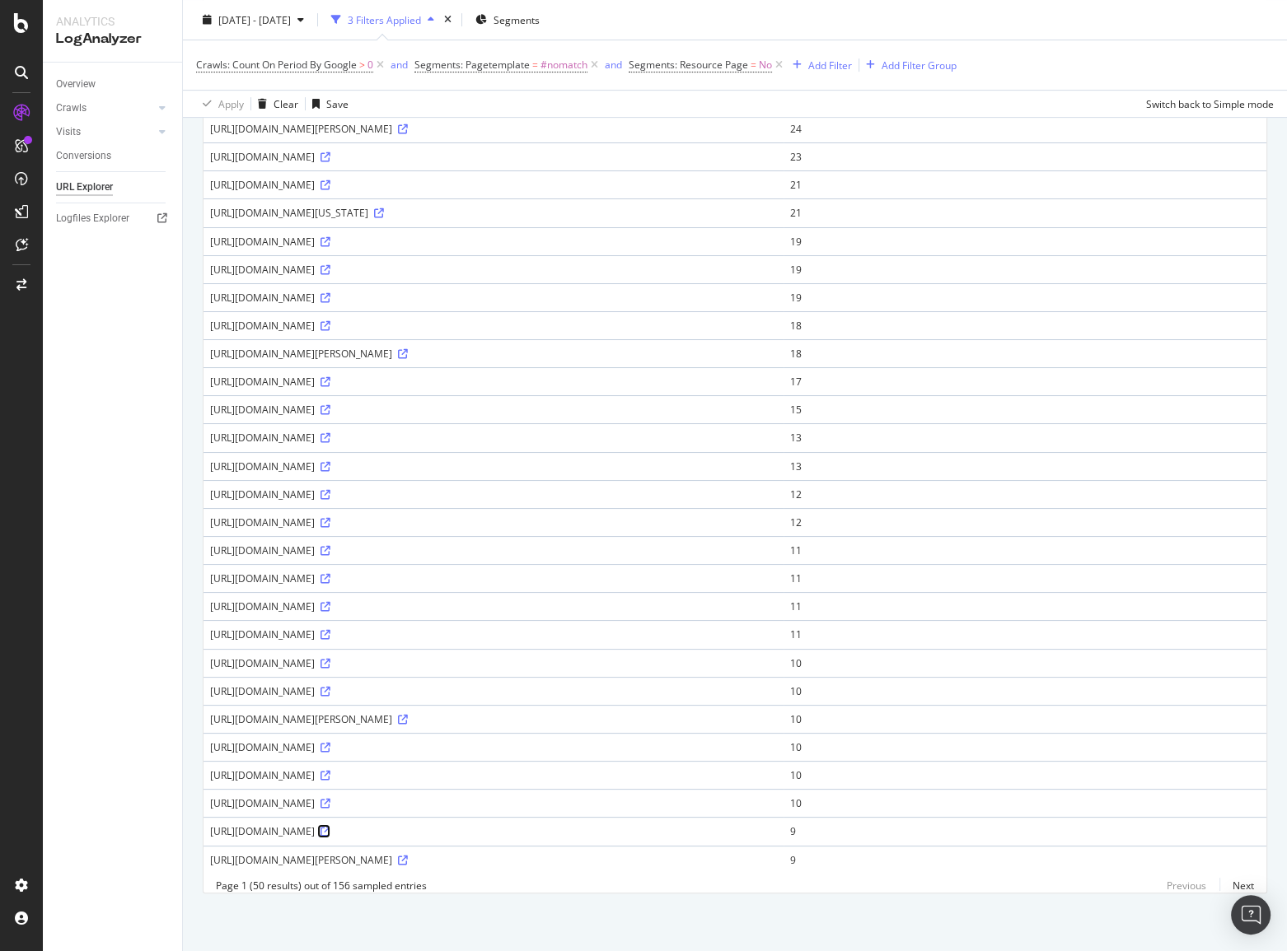
click at [330, 830] on icon at bounding box center [325, 832] width 10 height 10
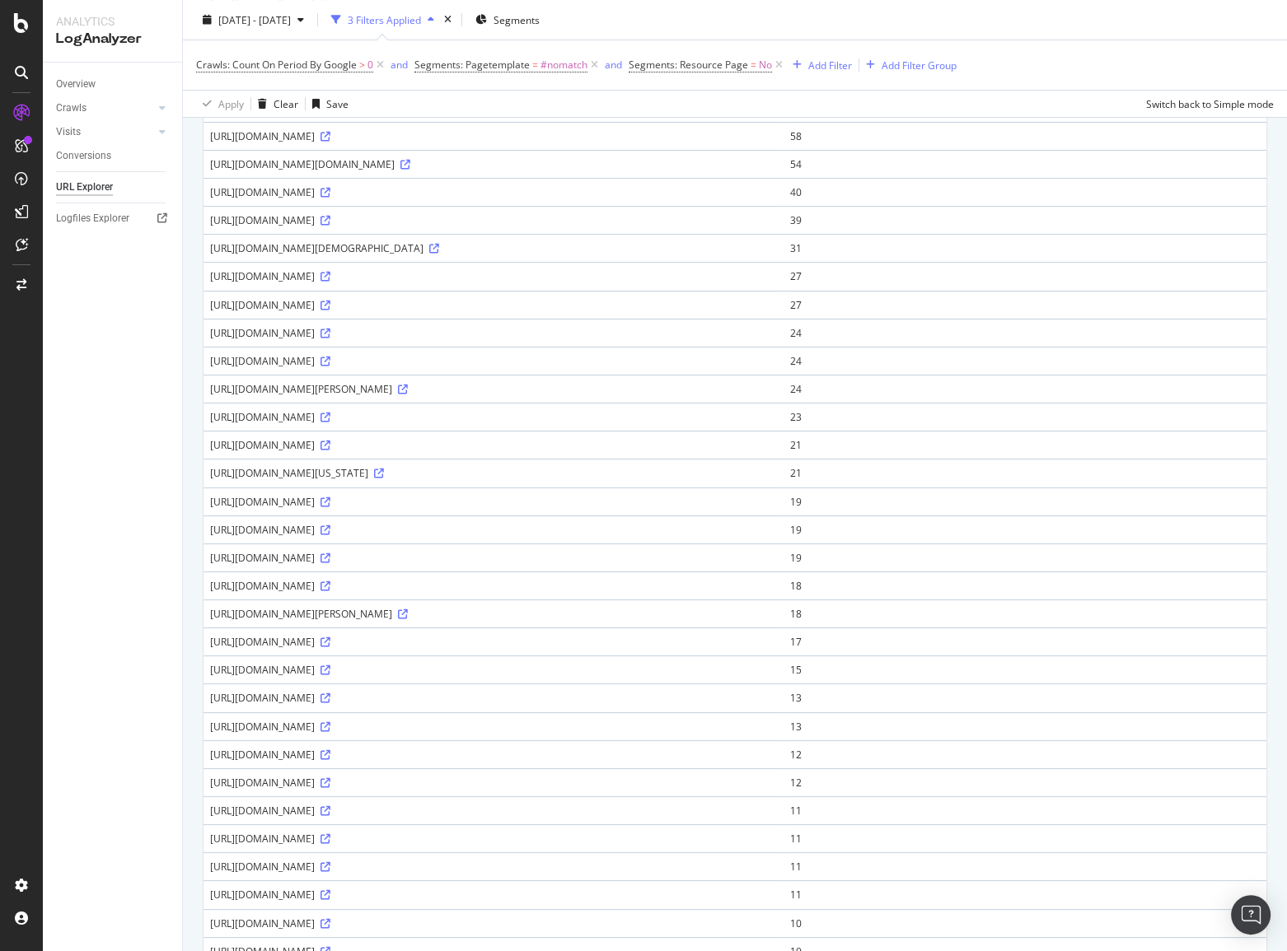
scroll to position [674, 0]
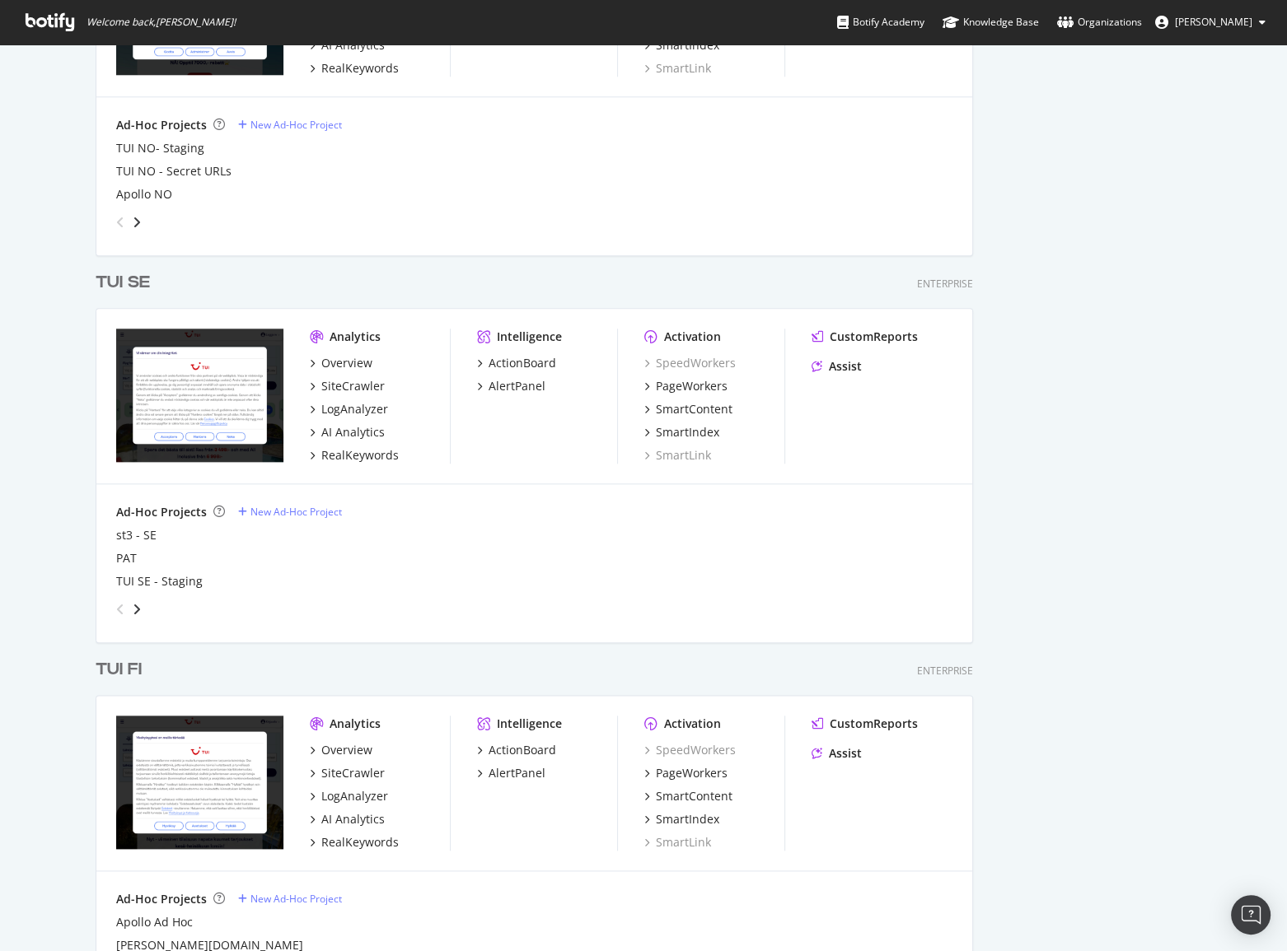
scroll to position [2097, 0]
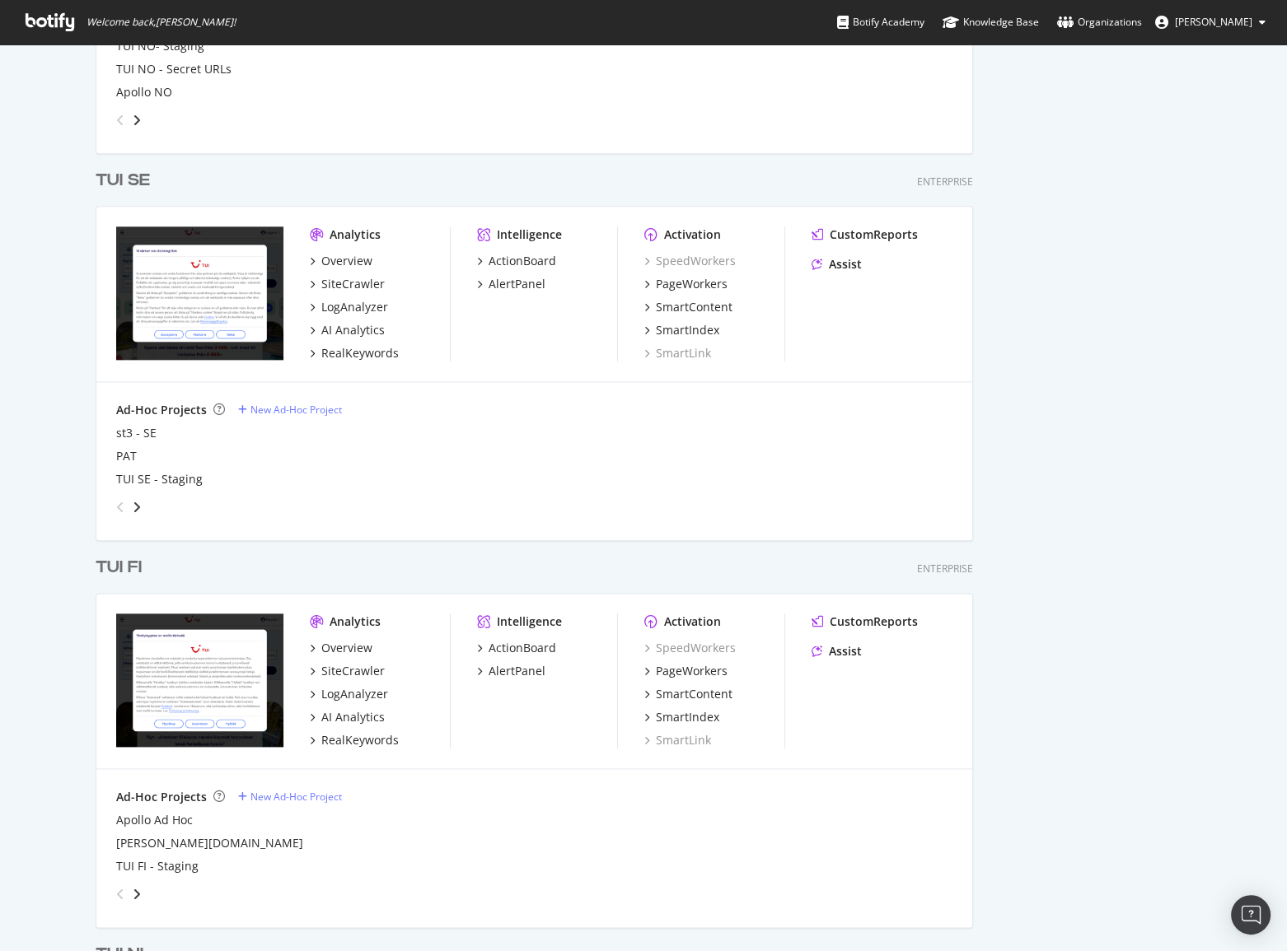
click at [133, 563] on div "TUI FI" at bounding box center [119, 568] width 46 height 24
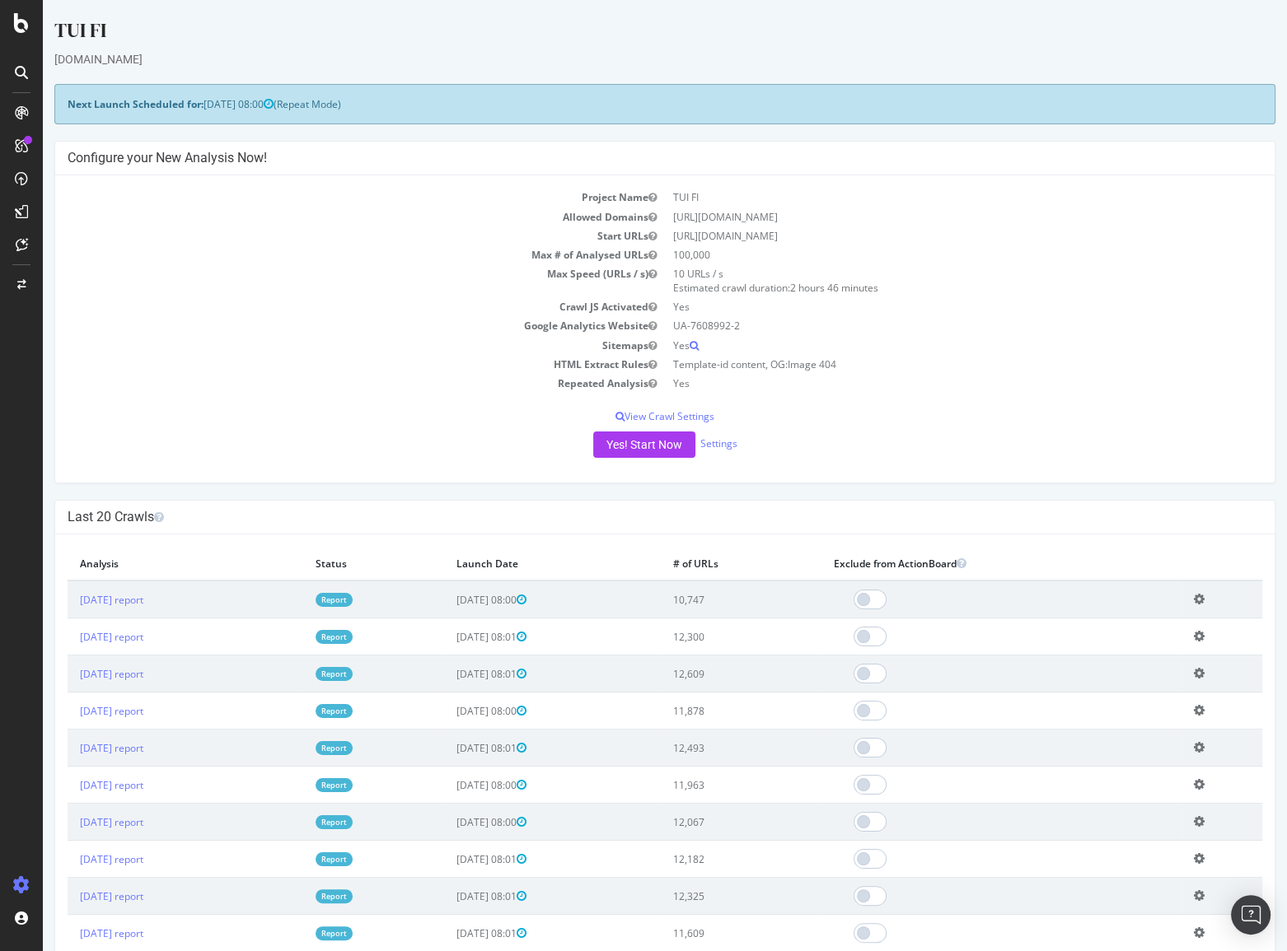
click at [353, 594] on link "Report" at bounding box center [334, 600] width 37 height 14
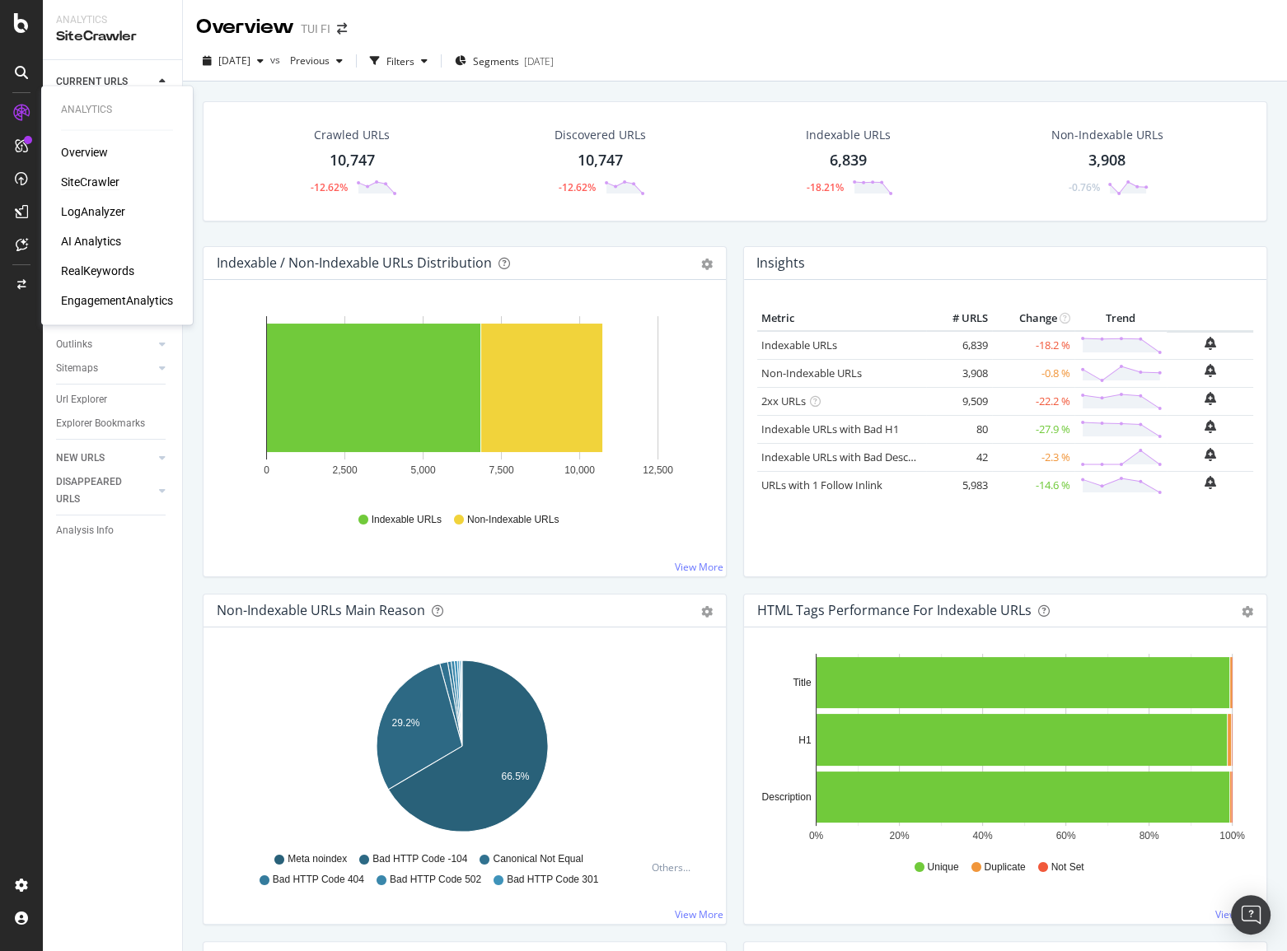
click at [70, 177] on div "SiteCrawler" at bounding box center [90, 182] width 58 height 16
click at [90, 216] on div "LogAnalyzer" at bounding box center [93, 211] width 64 height 16
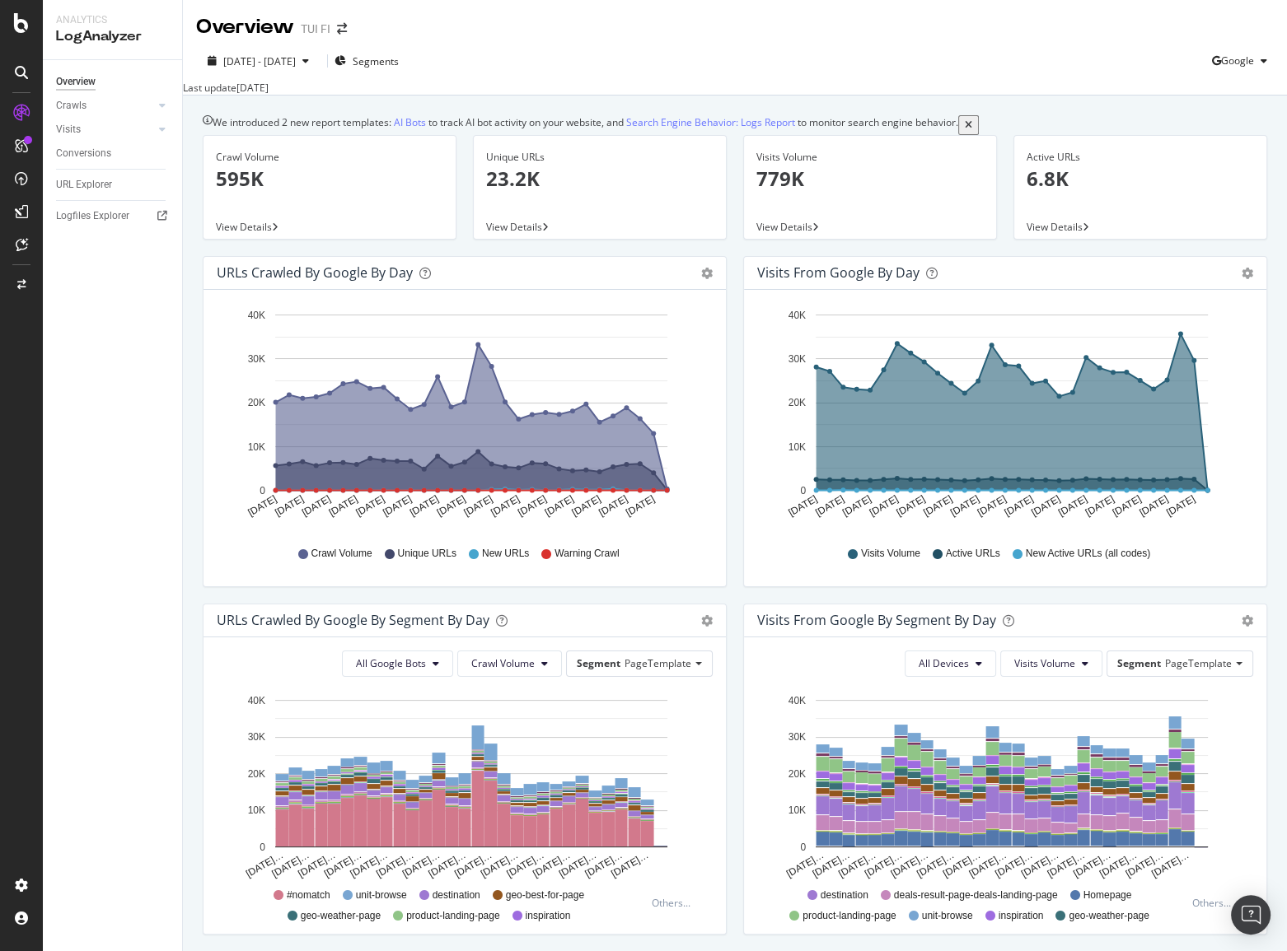
drag, startPoint x: 74, startPoint y: 101, endPoint x: 120, endPoint y: 147, distance: 64.7
click at [74, 101] on div "Crawls" at bounding box center [71, 105] width 30 height 17
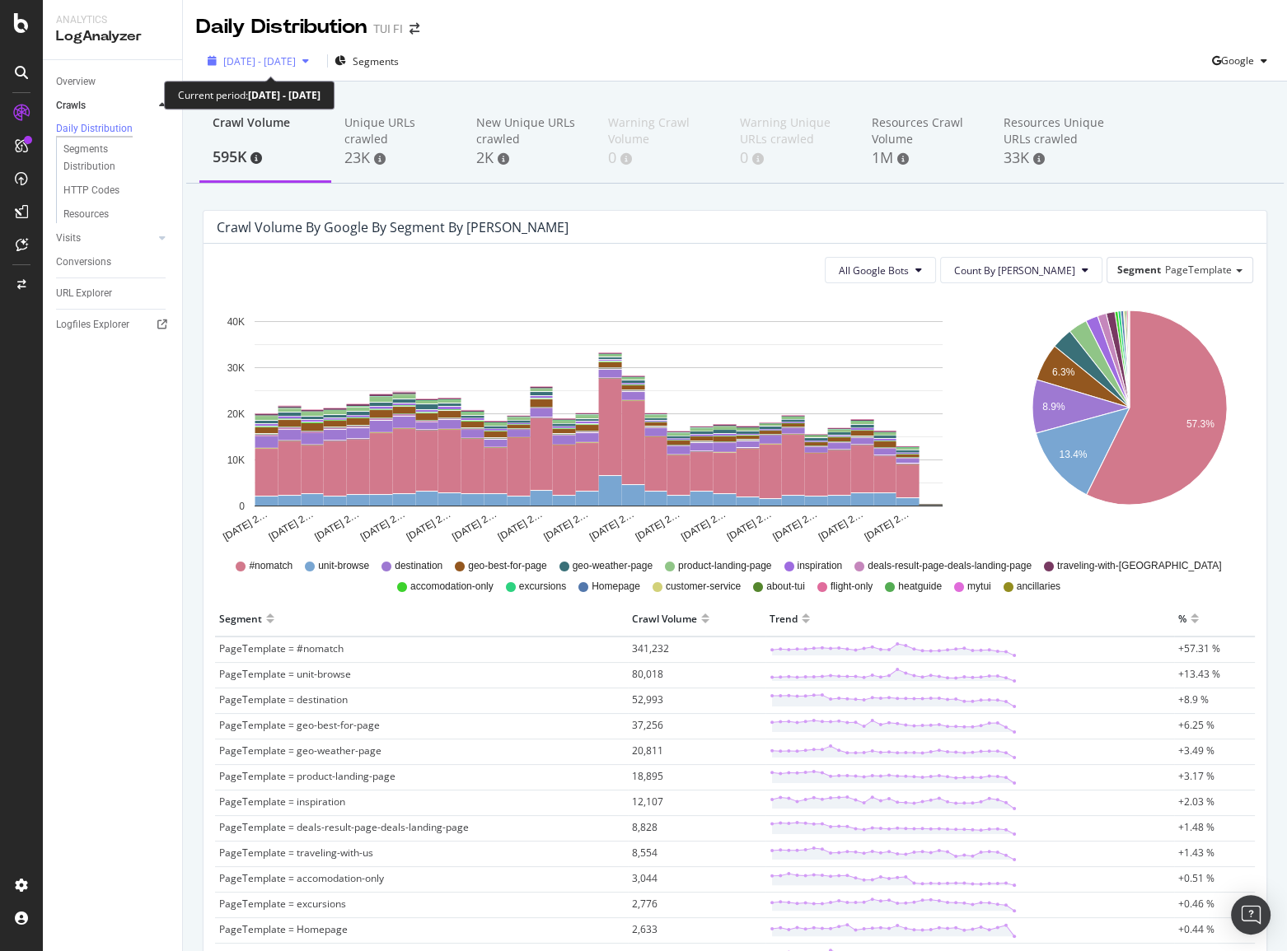
click at [309, 58] on icon "button" at bounding box center [305, 61] width 7 height 10
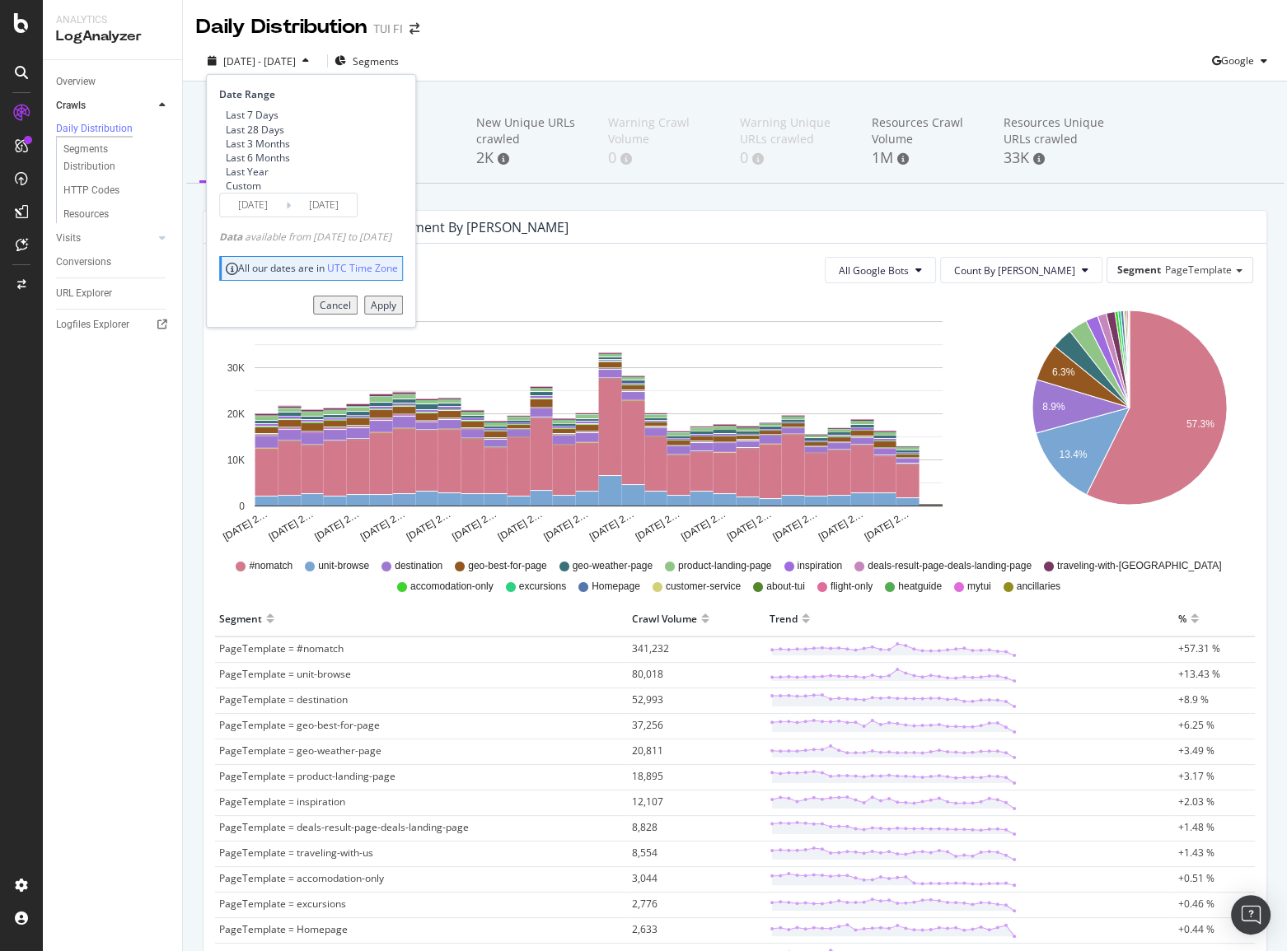
click at [278, 169] on div "Last 7 Days Last 28 Days Last 3 Months Last 6 Months Last Year Custom" at bounding box center [254, 150] width 71 height 85
click at [278, 165] on div "Last 6 Months" at bounding box center [258, 158] width 64 height 14
type input "[DATE]"
click at [396, 312] on div "Apply" at bounding box center [384, 305] width 26 height 14
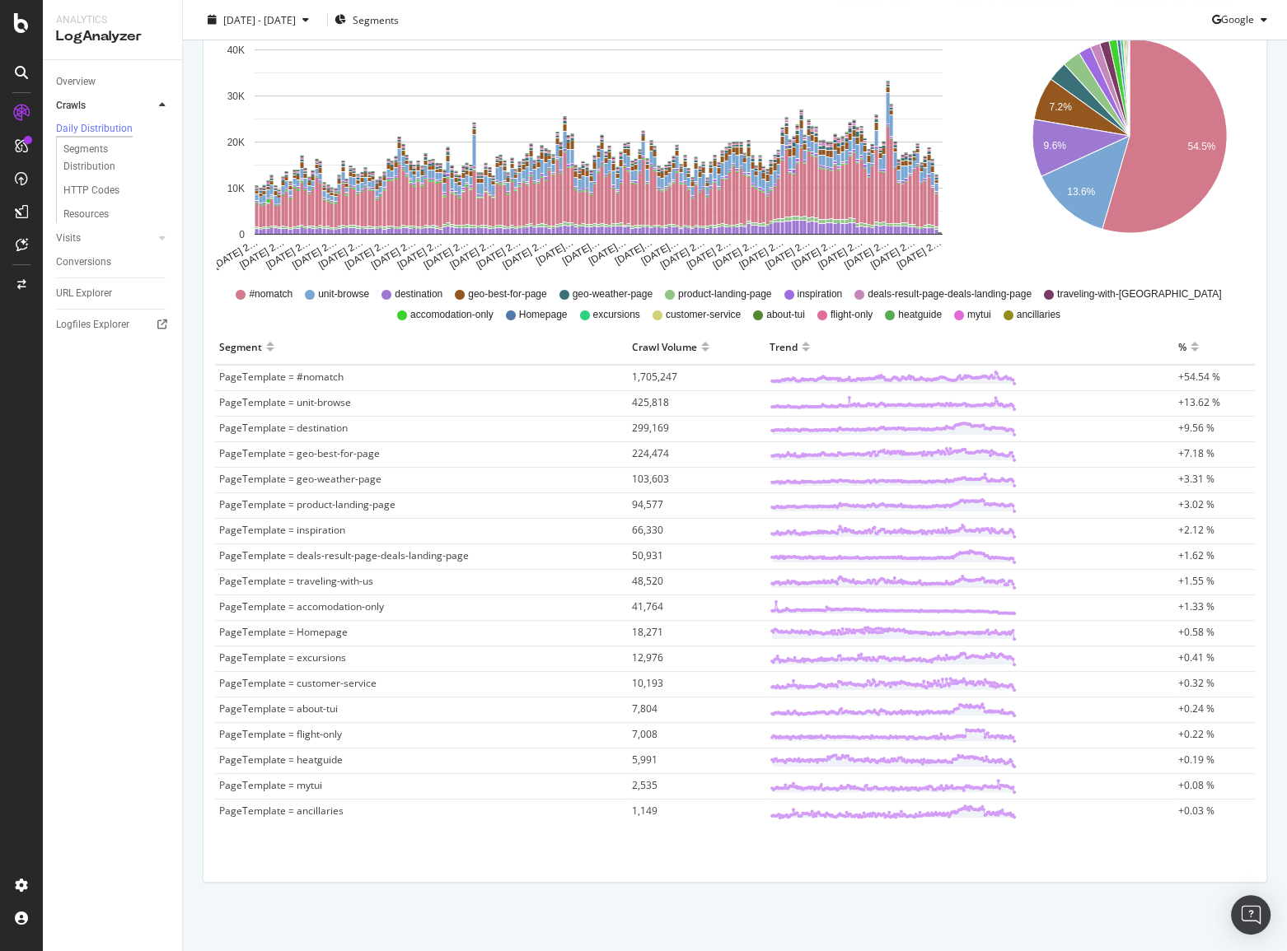
scroll to position [276, 0]
